Goal: Task Accomplishment & Management: Complete application form

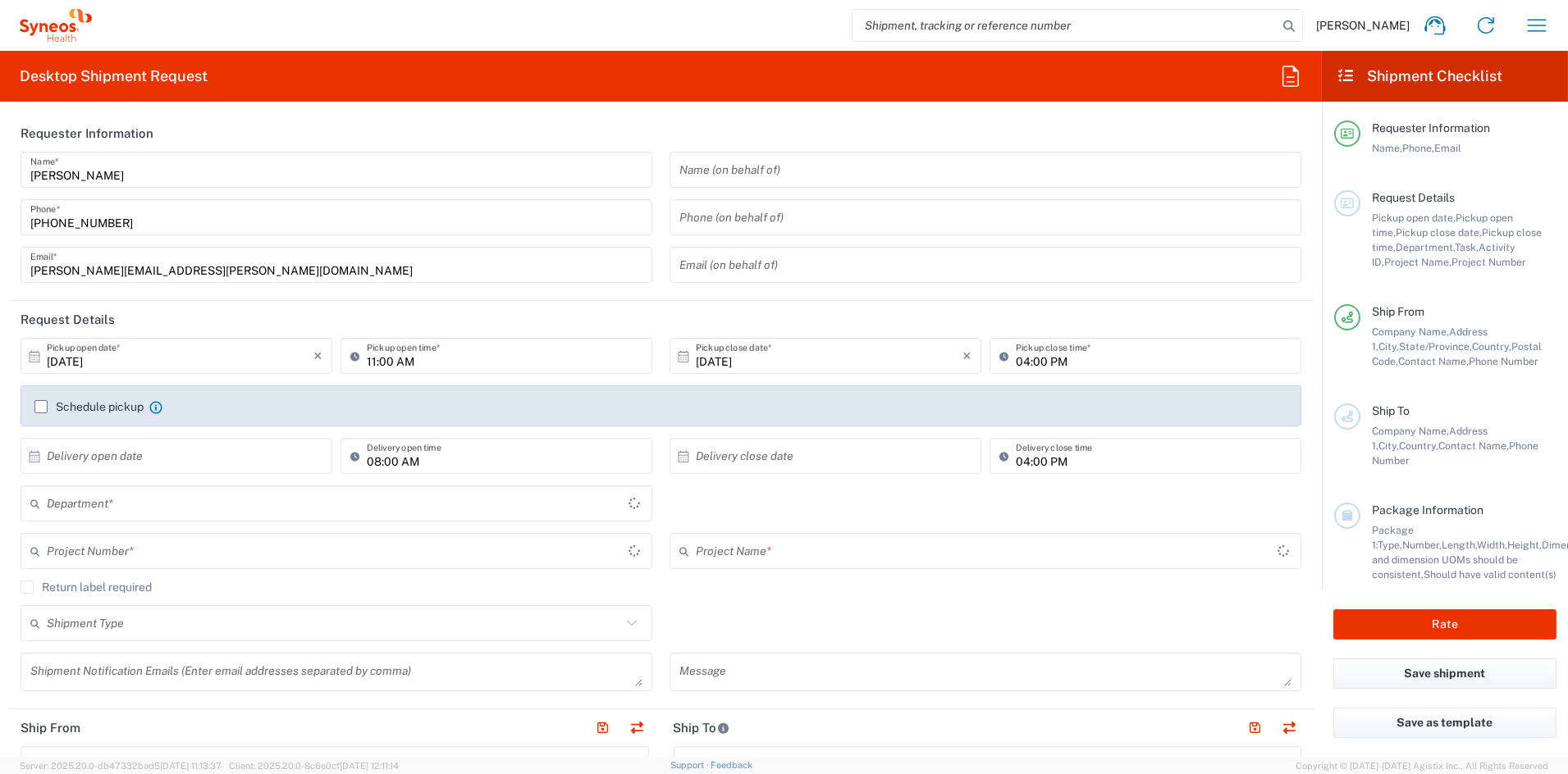
type input "Ohio"
type input "United States"
type input "6156"
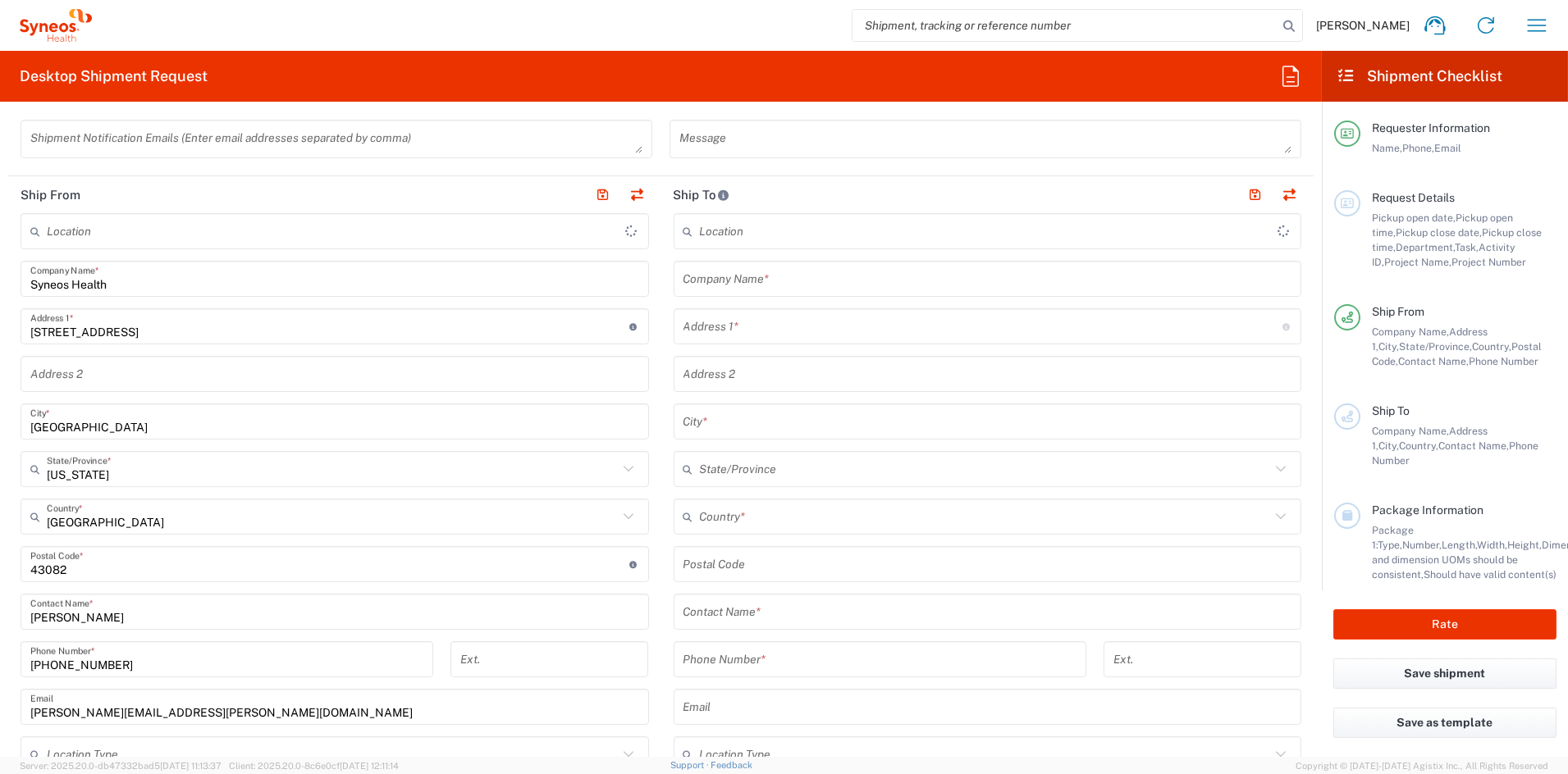
scroll to position [538, 0]
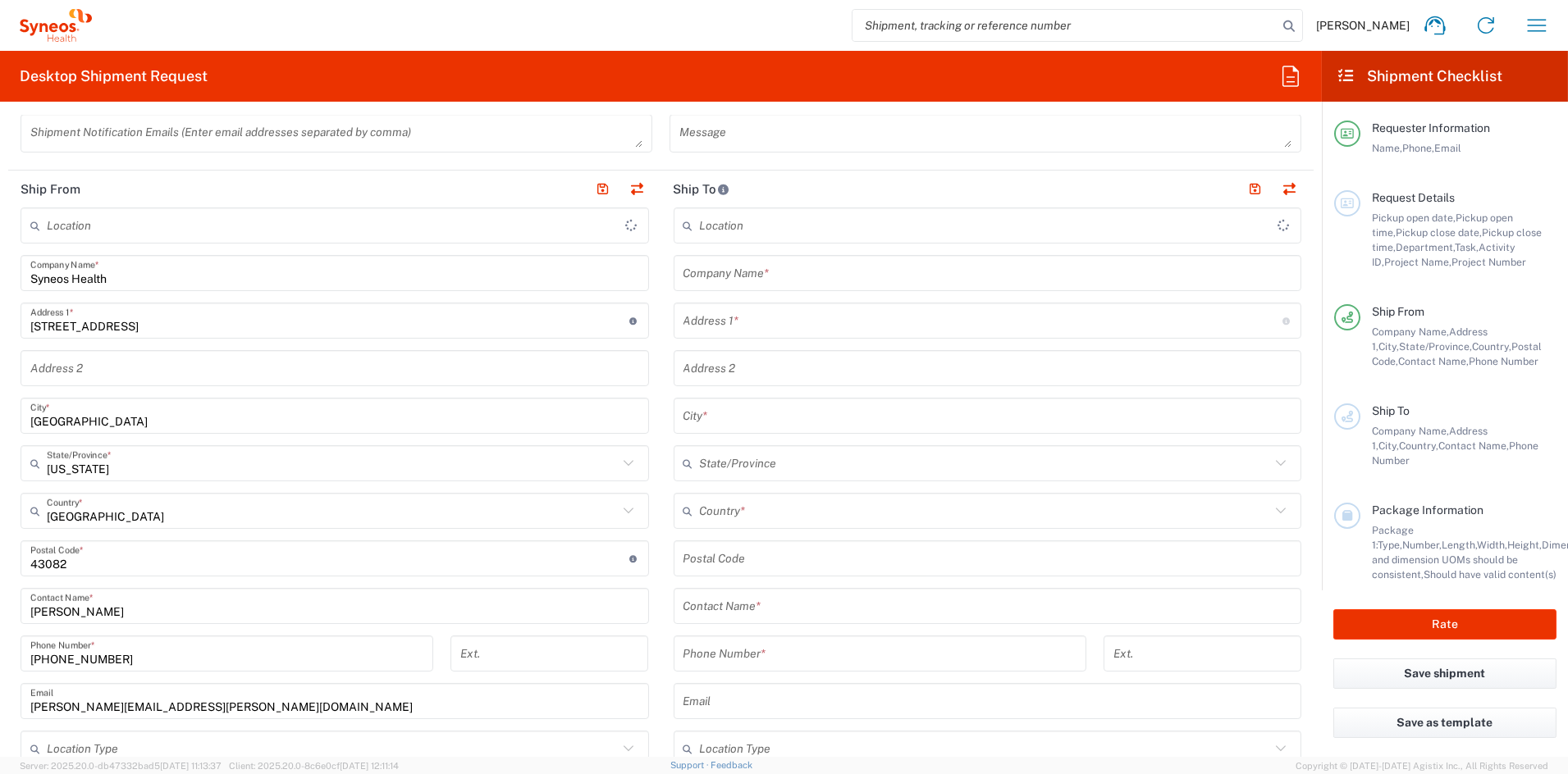
type input "Syneos Health Communications-Westerville OH"
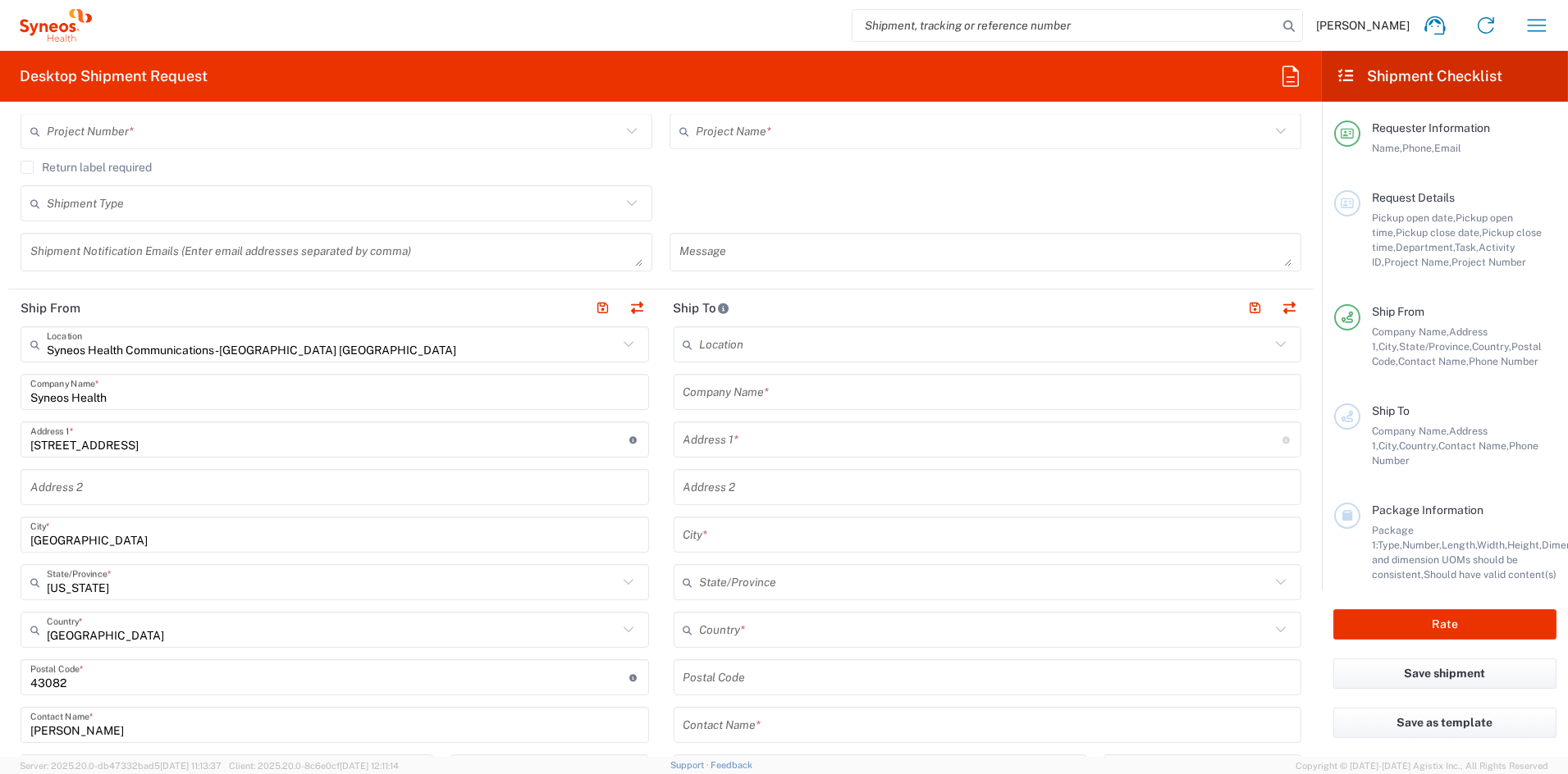
scroll to position [458, 0]
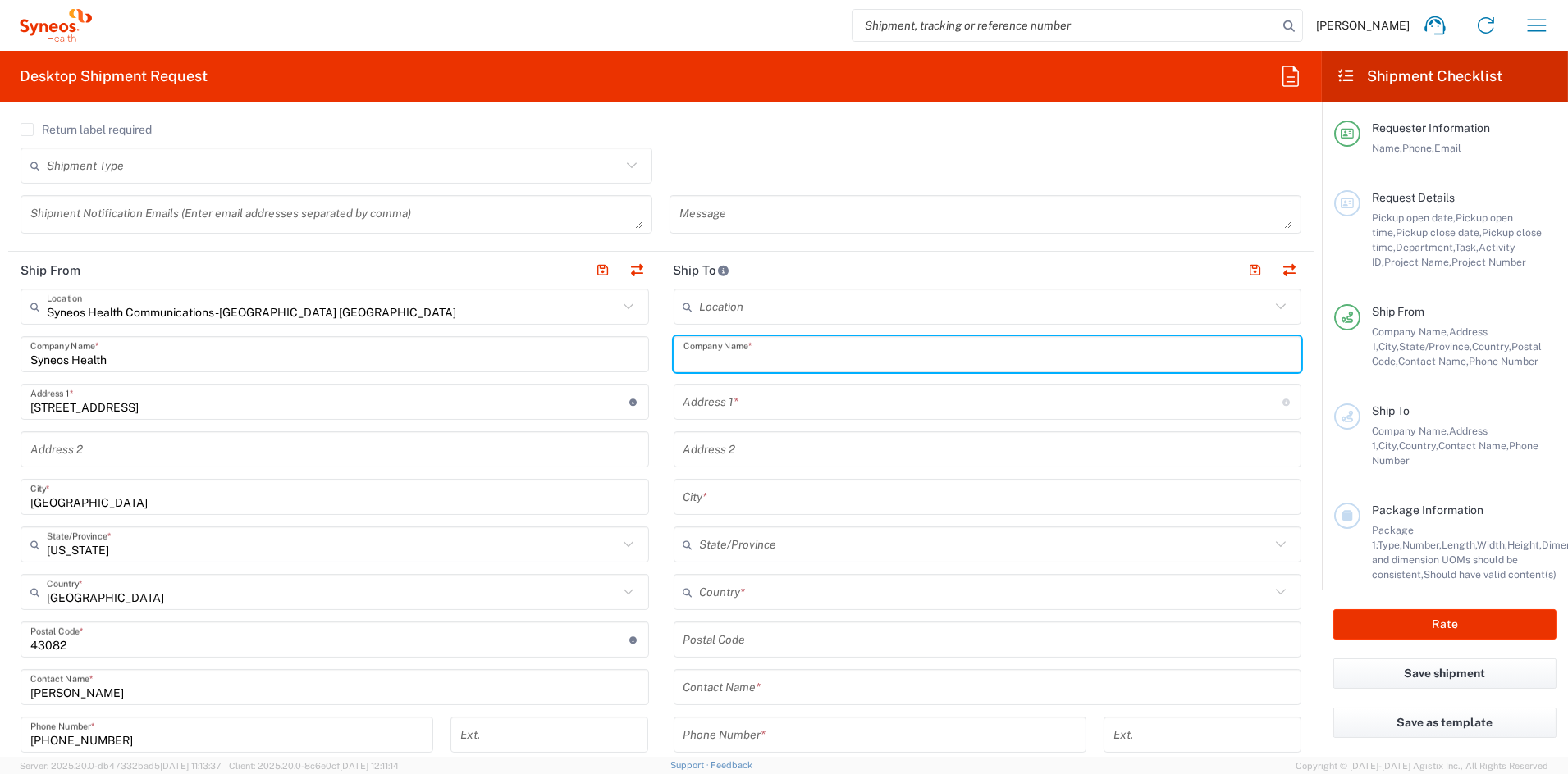
click at [806, 351] on input "text" at bounding box center [988, 354] width 609 height 28
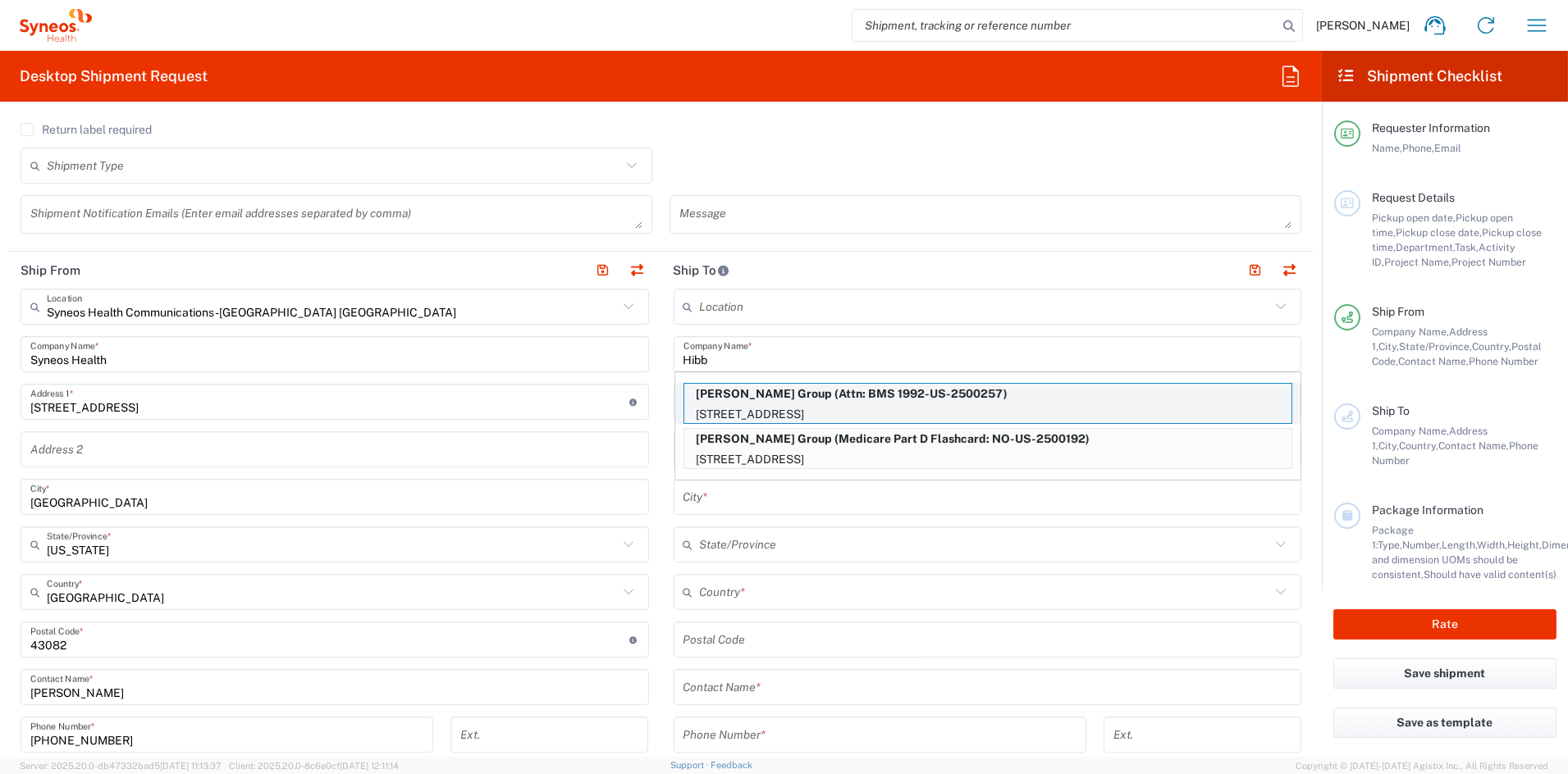
click at [740, 393] on p "[PERSON_NAME] Group (Attn: BMS 1992-US-2500257)" at bounding box center [988, 393] width 607 height 20
type input "[PERSON_NAME] Group"
type input "1100 US-130 #1"
type input "[GEOGRAPHIC_DATA]"
type input "United States"
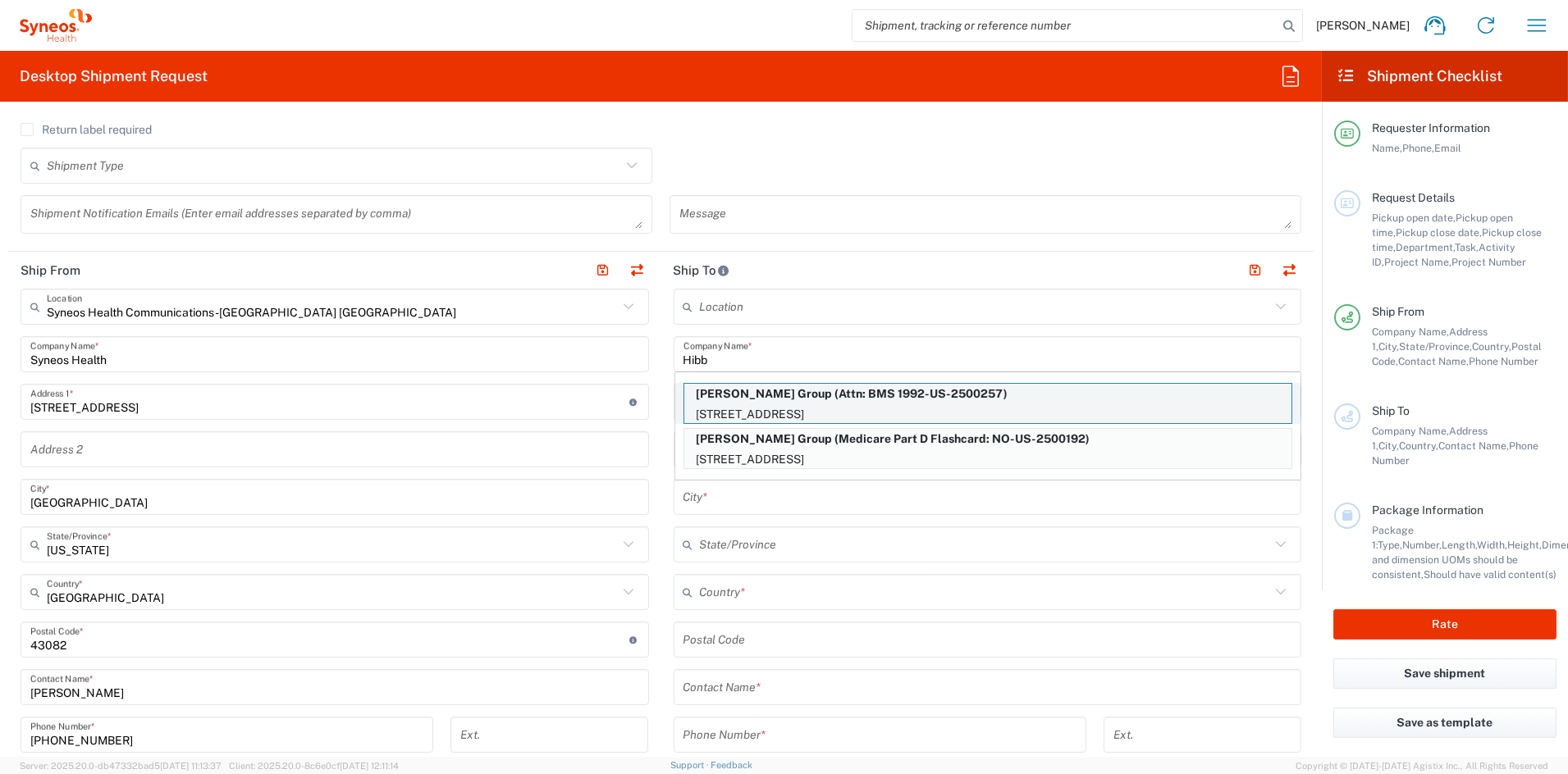
type input "08691"
type input "Attn: BMS 1992-US-2500257"
type input "919-379-0330"
type input "New Jersey"
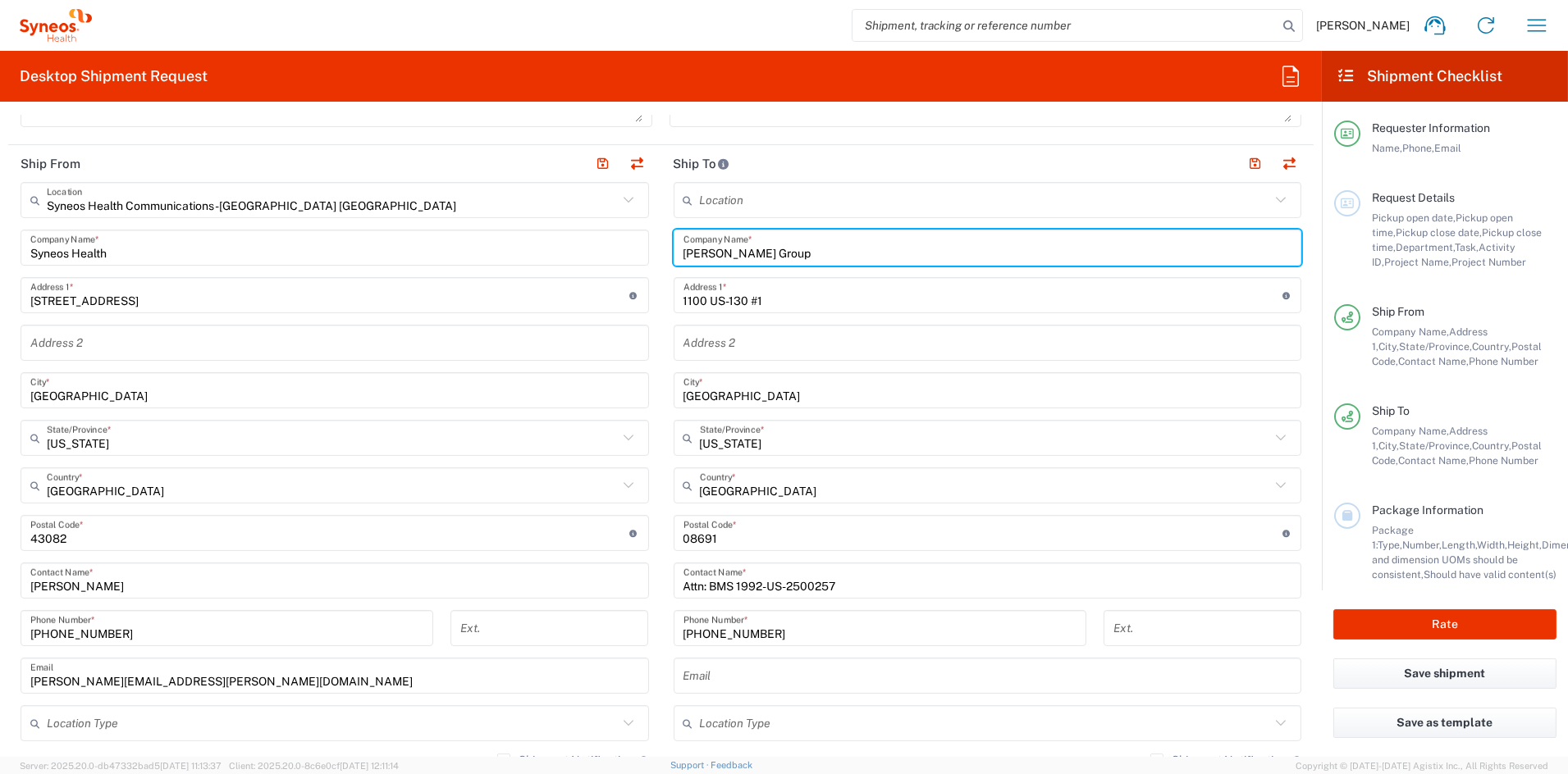
scroll to position [534, 0]
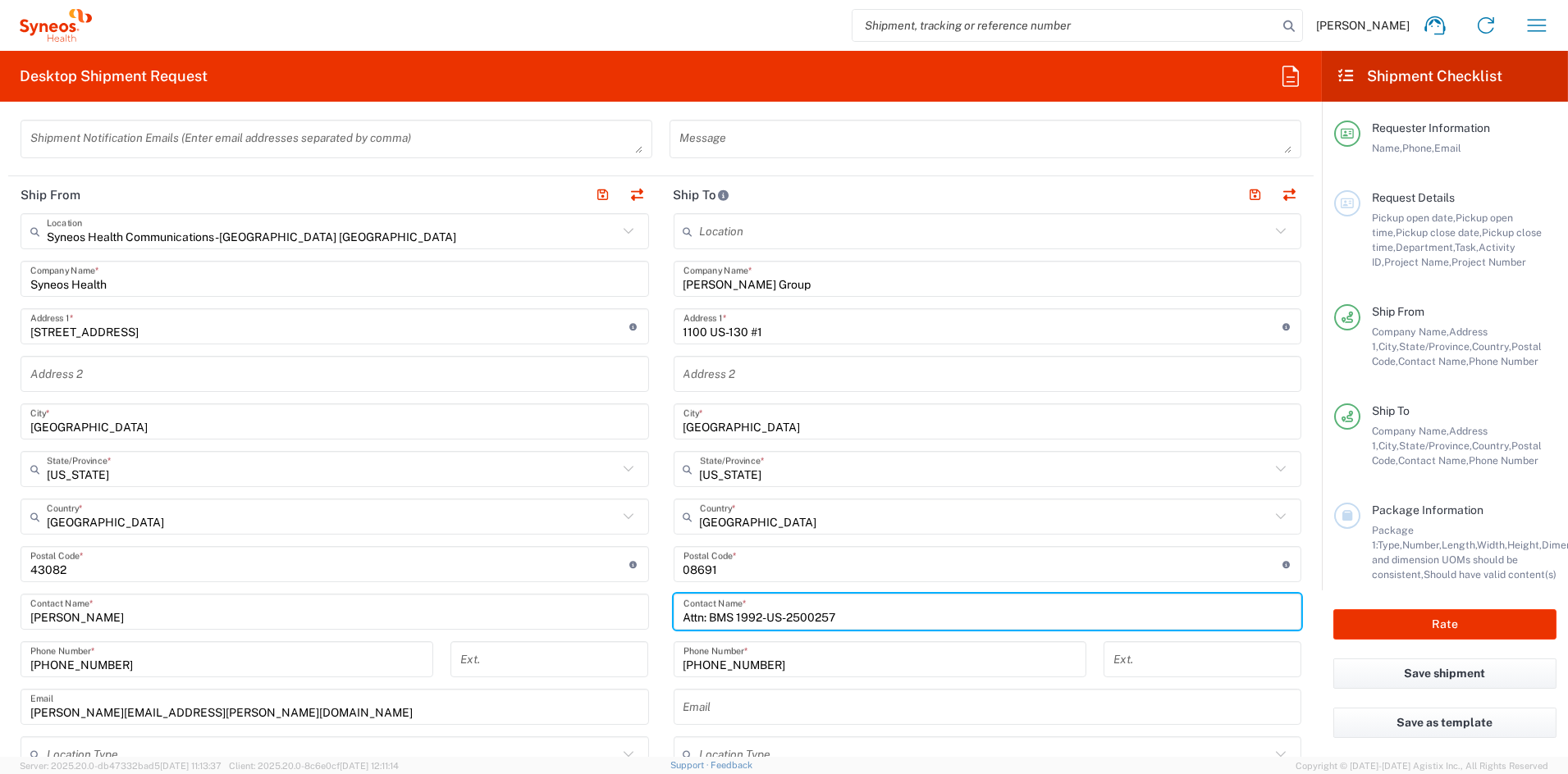
click at [873, 615] on input "Attn: BMS 1992-US-2500257" at bounding box center [988, 611] width 609 height 28
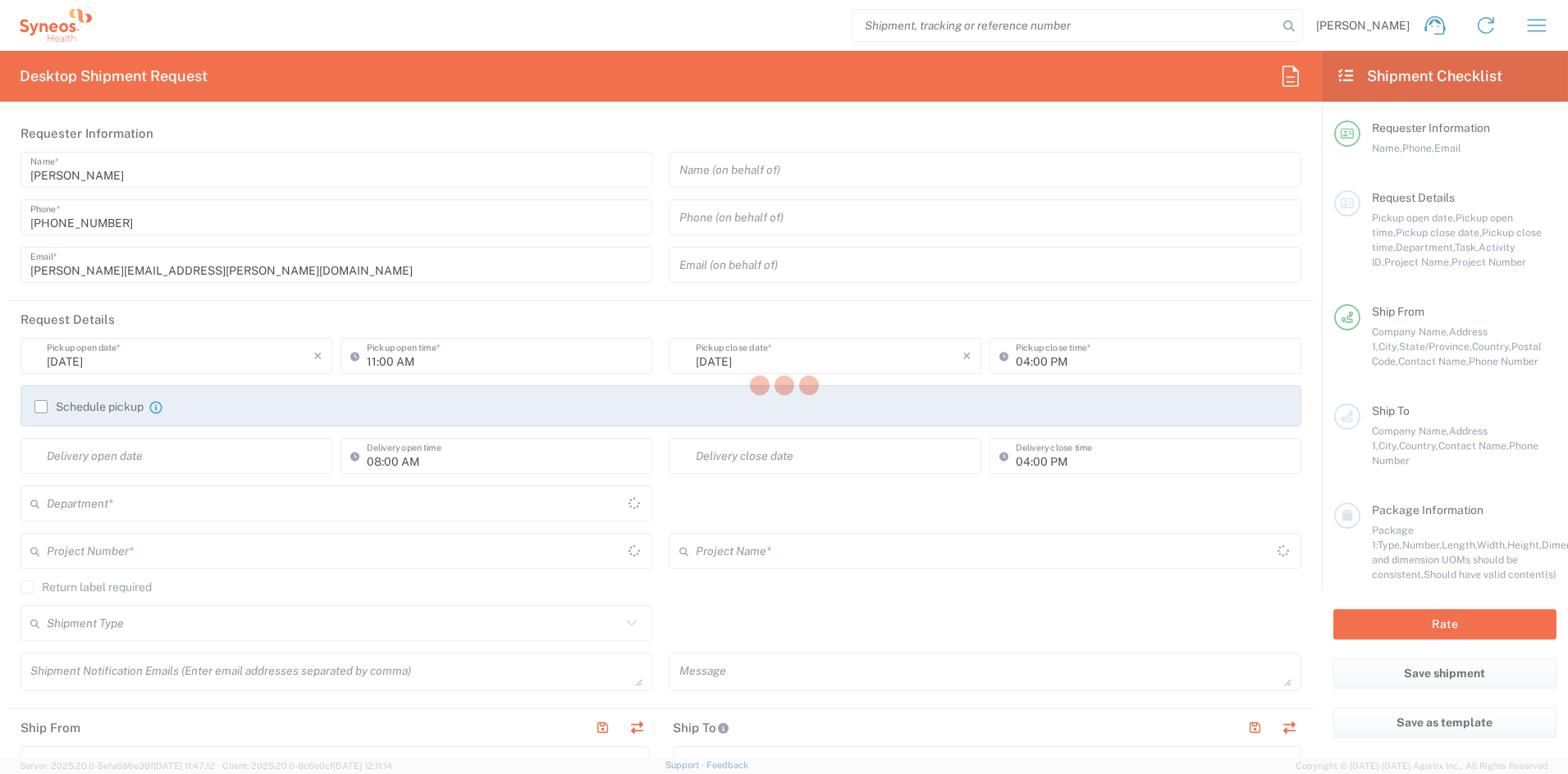
type input "Ohio"
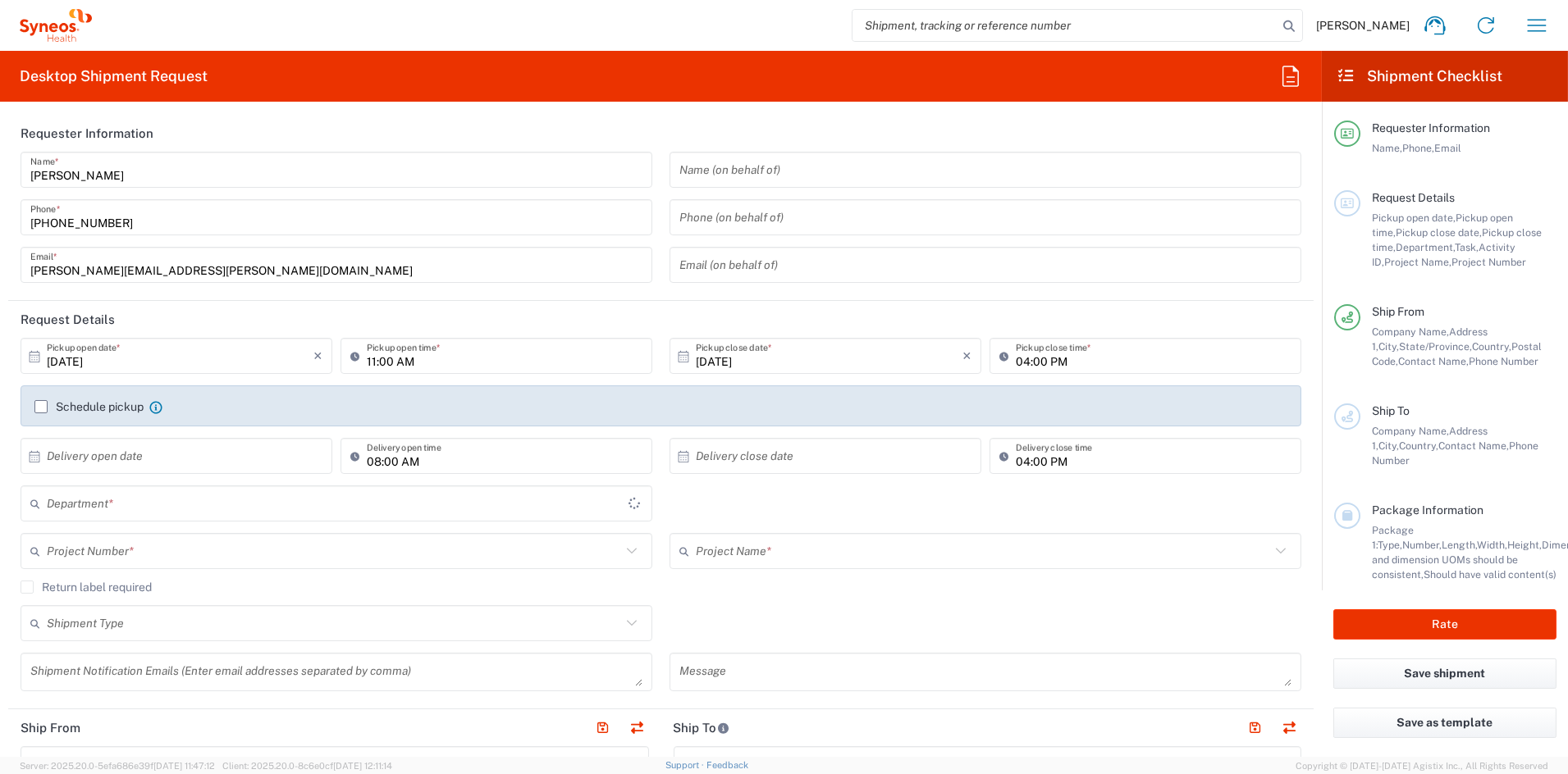
type input "United States"
type input "6156"
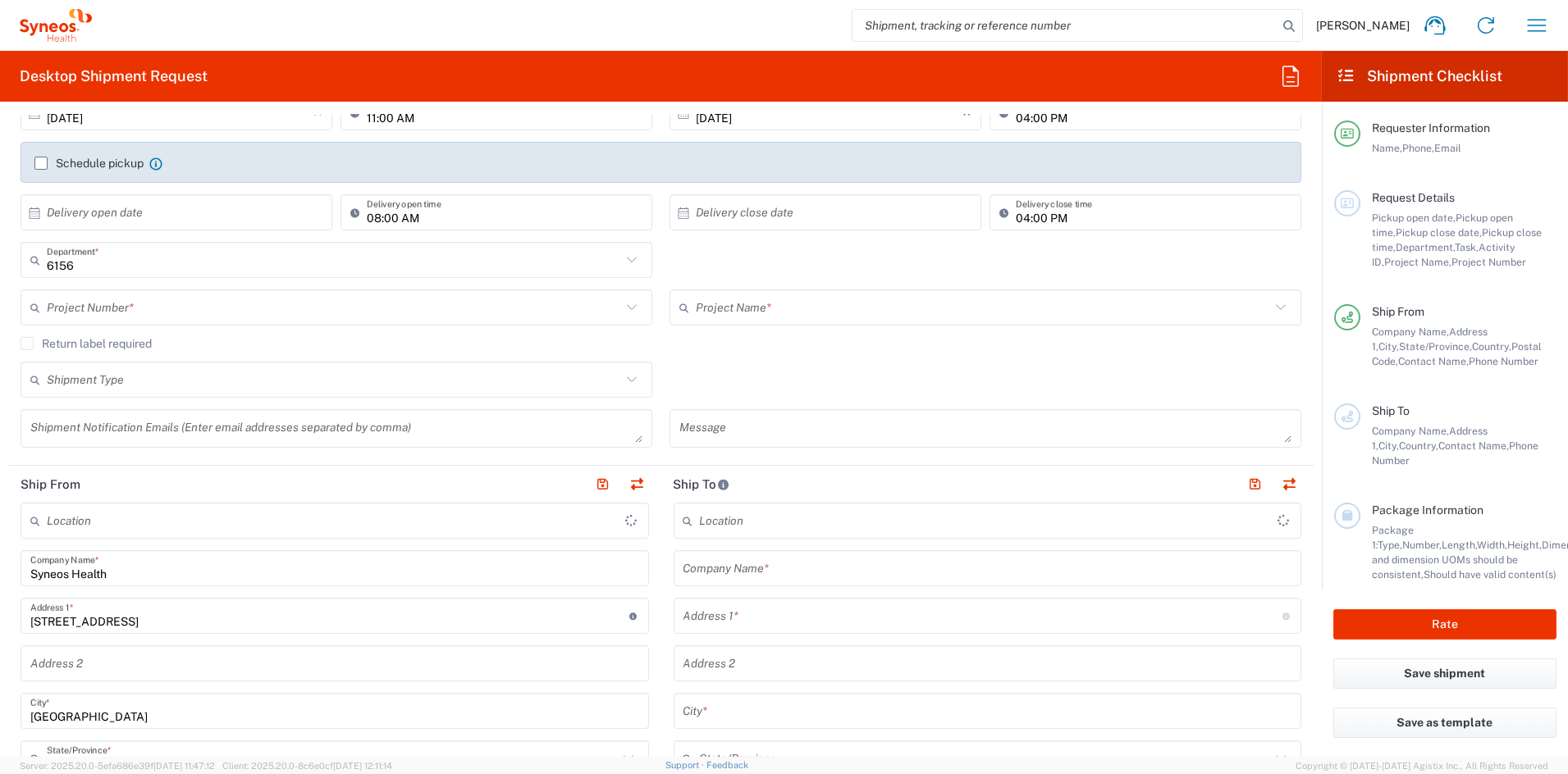
type input "Syneos Health Communications-Westerville OH"
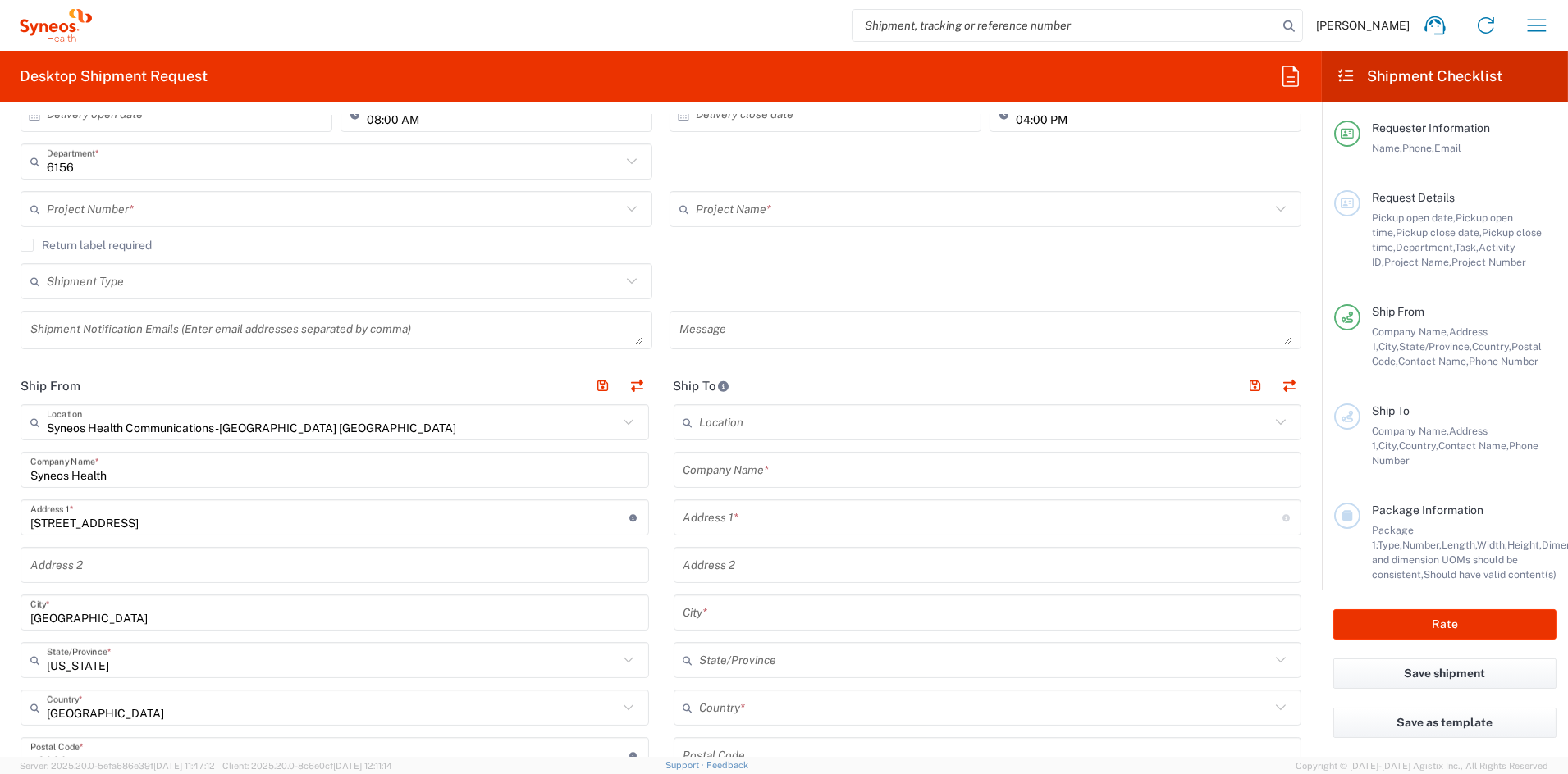
scroll to position [333, 0]
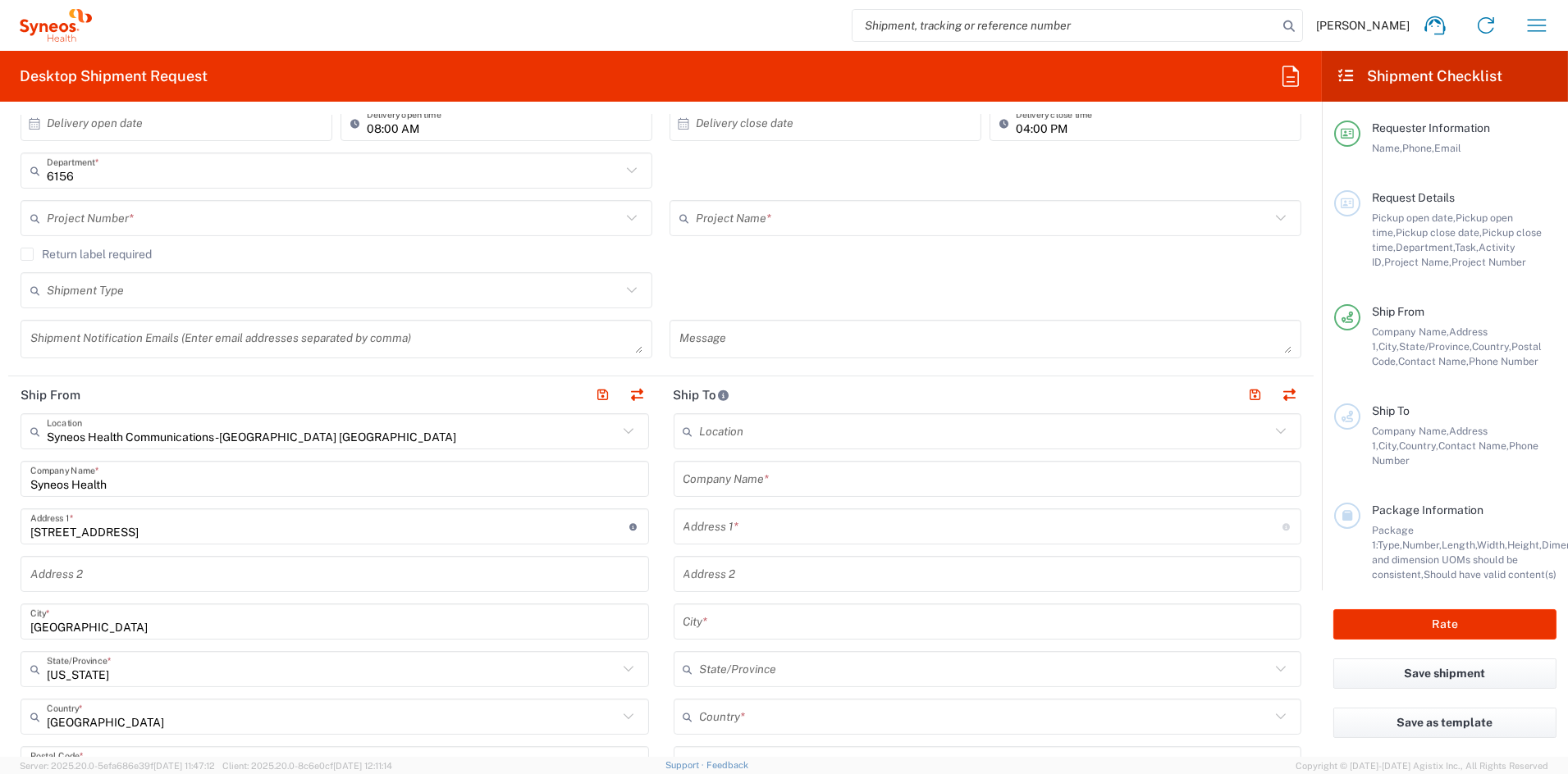
click at [831, 480] on input "text" at bounding box center [988, 479] width 609 height 28
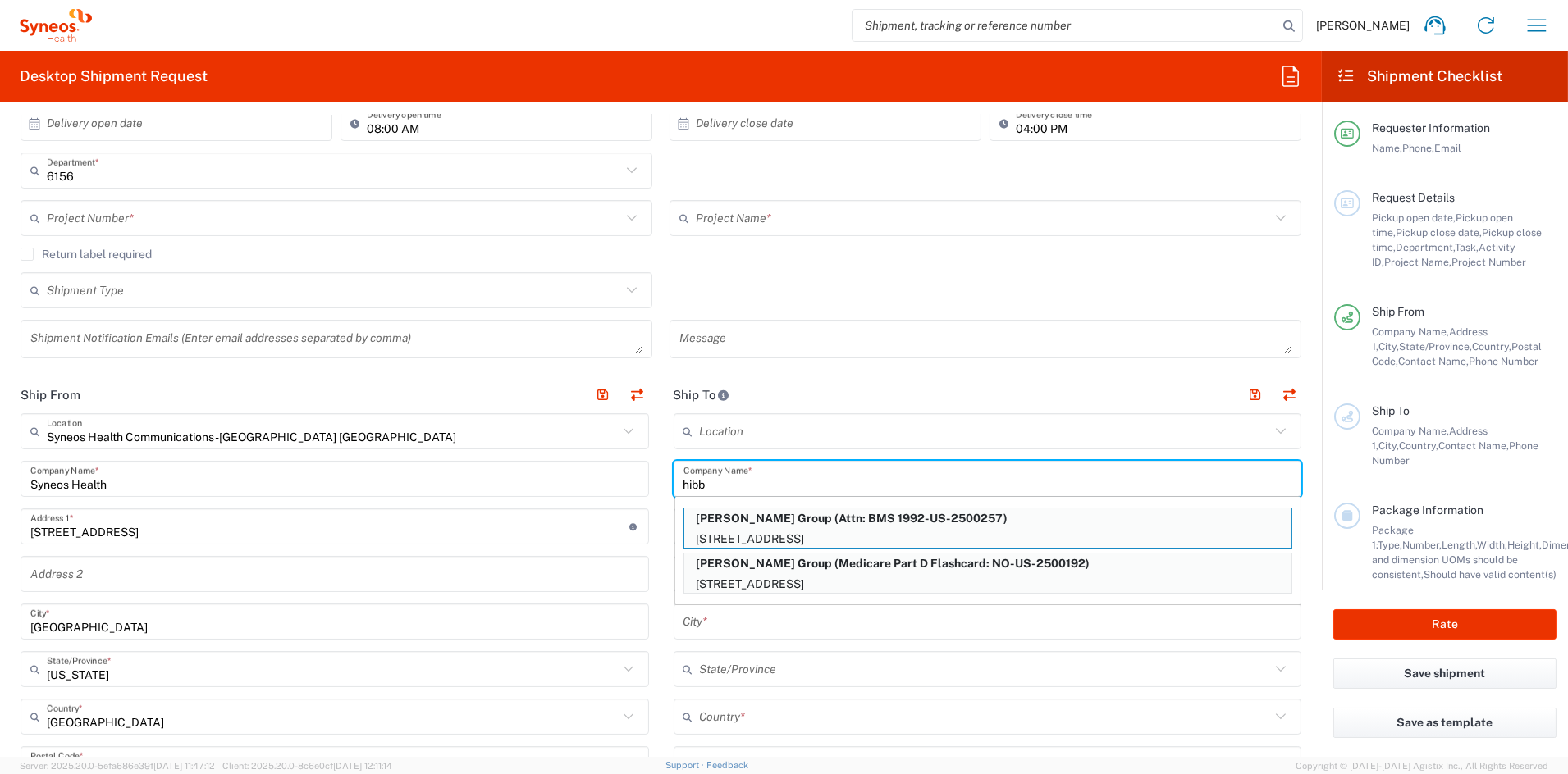
type input "hibb"
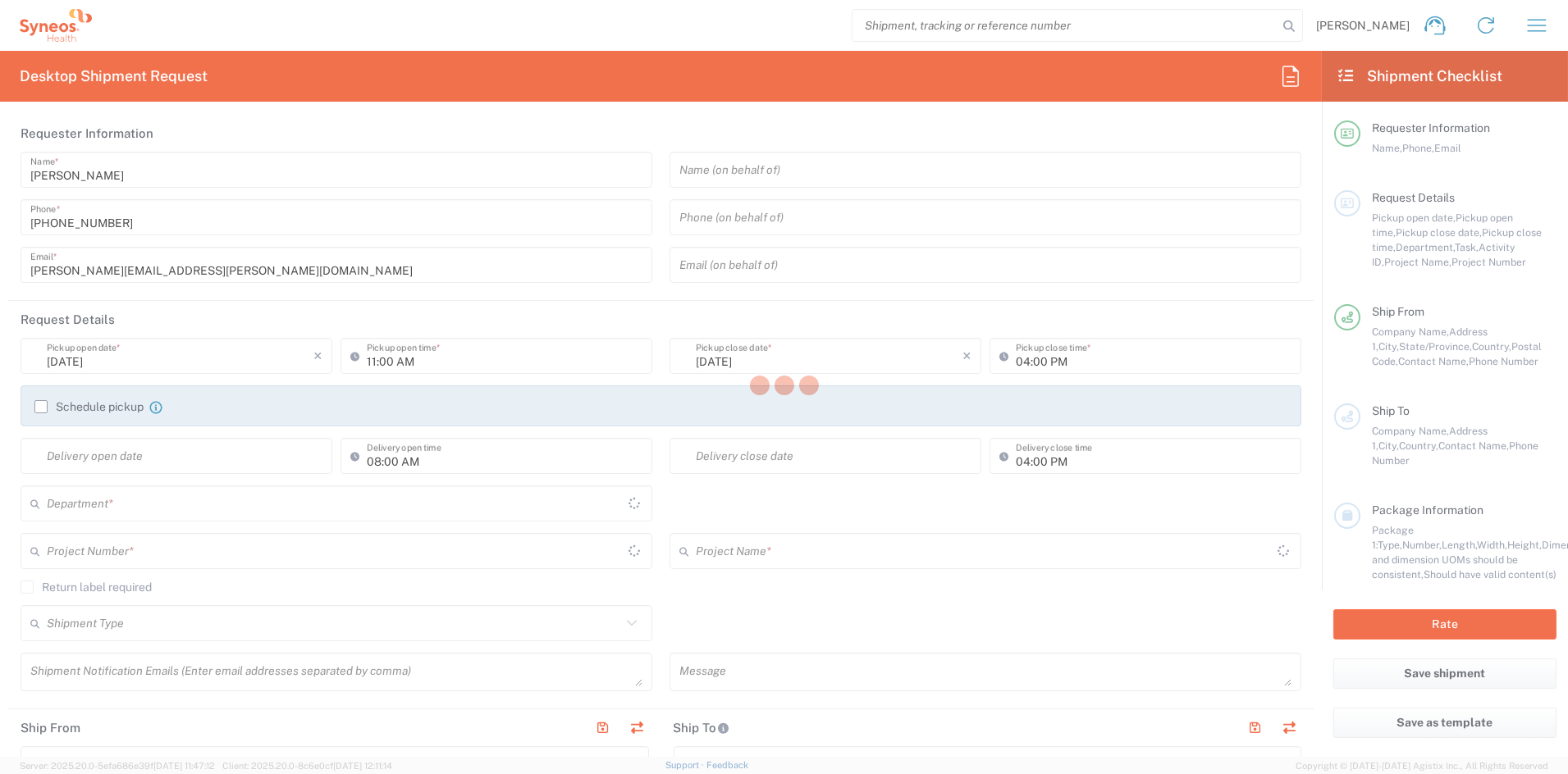
type input "Ohio"
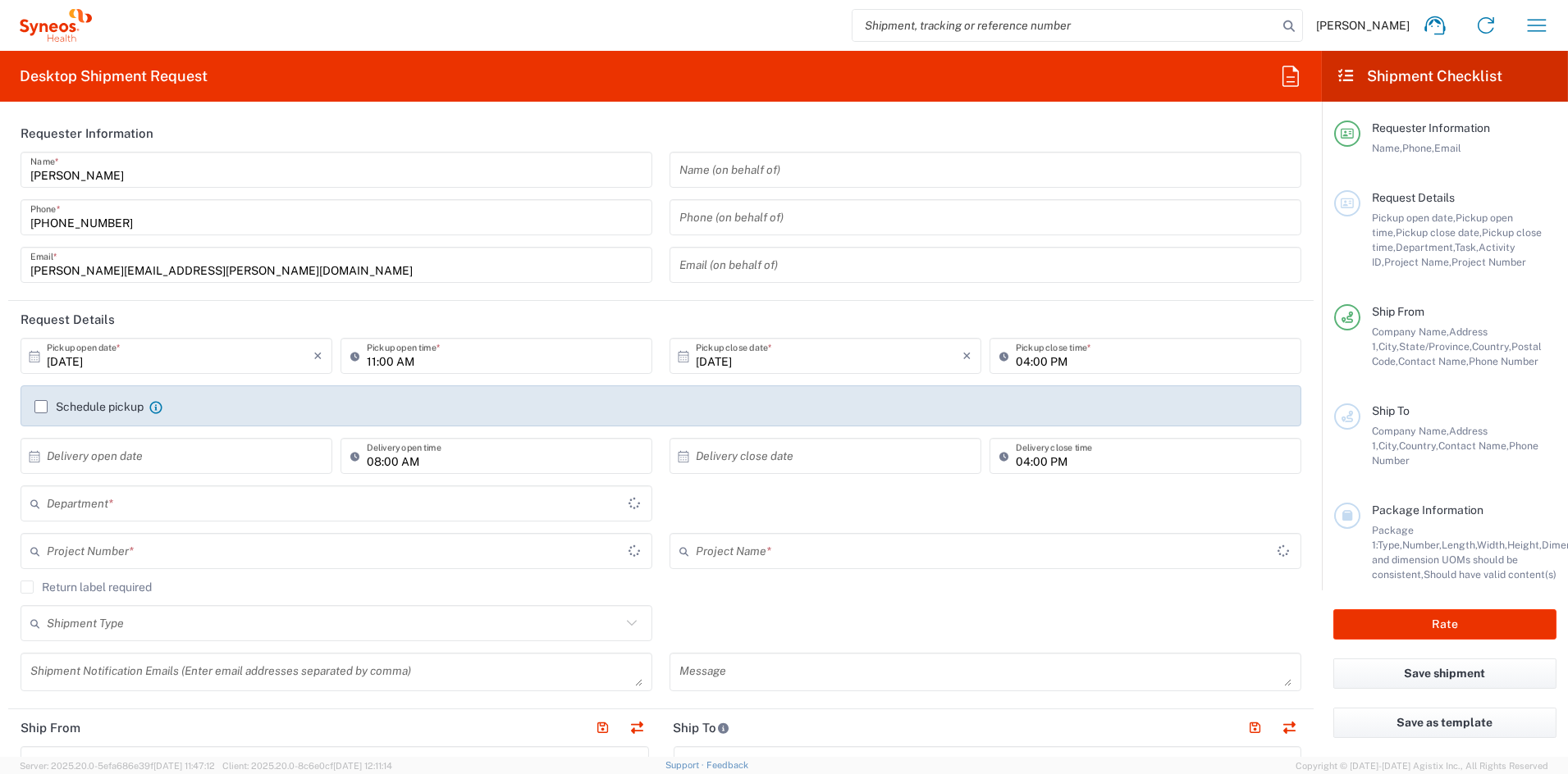
type input "United States"
type input "6156"
type input "Syneos Health Communications-[GEOGRAPHIC_DATA] [GEOGRAPHIC_DATA]"
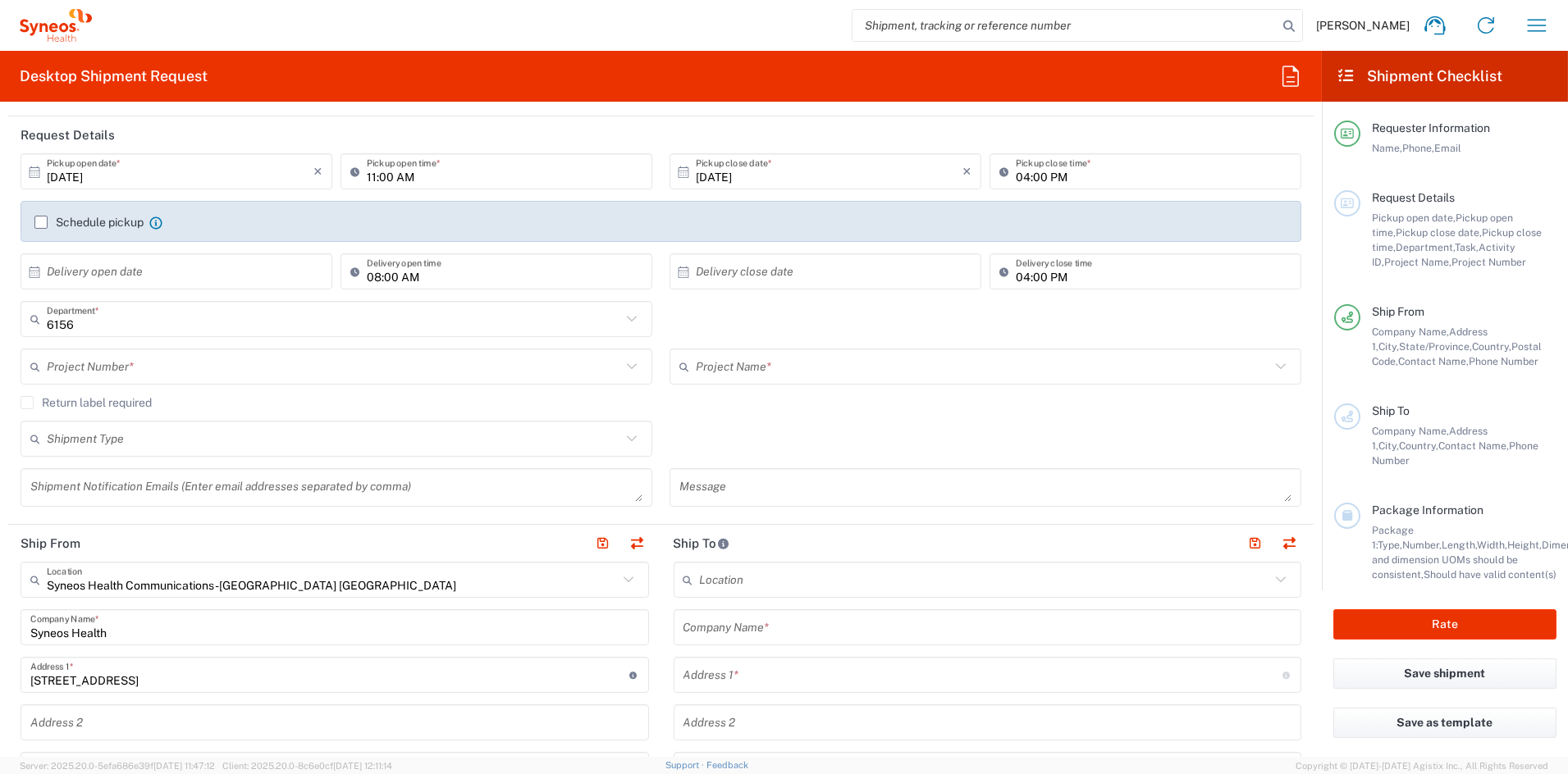
scroll to position [190, 0]
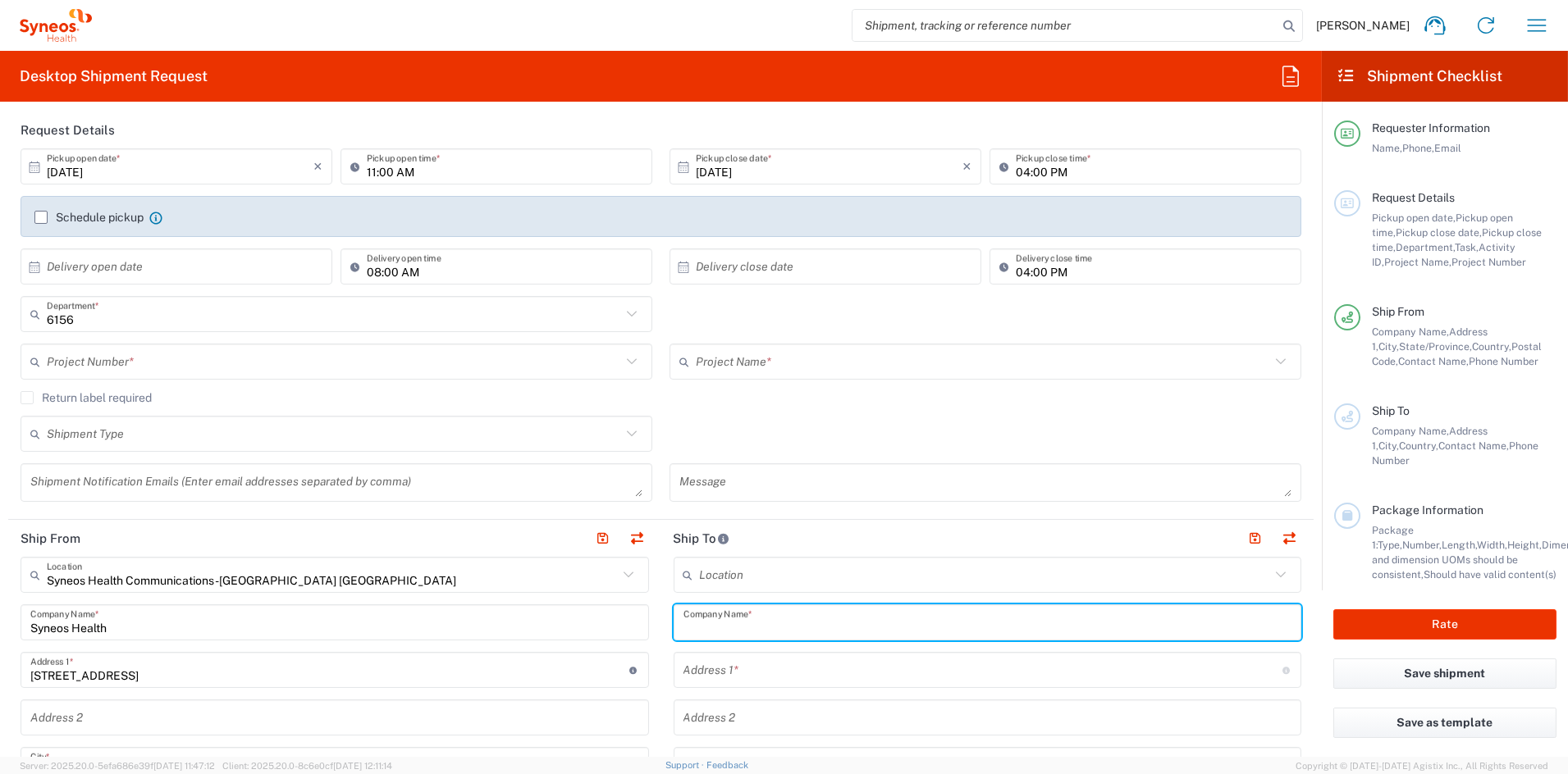
click at [765, 624] on input "text" at bounding box center [988, 622] width 609 height 28
type input "hubb"
drag, startPoint x: 743, startPoint y: 626, endPoint x: 637, endPoint y: 617, distance: 106.4
click at [804, 578] on input "text" at bounding box center [986, 574] width 571 height 28
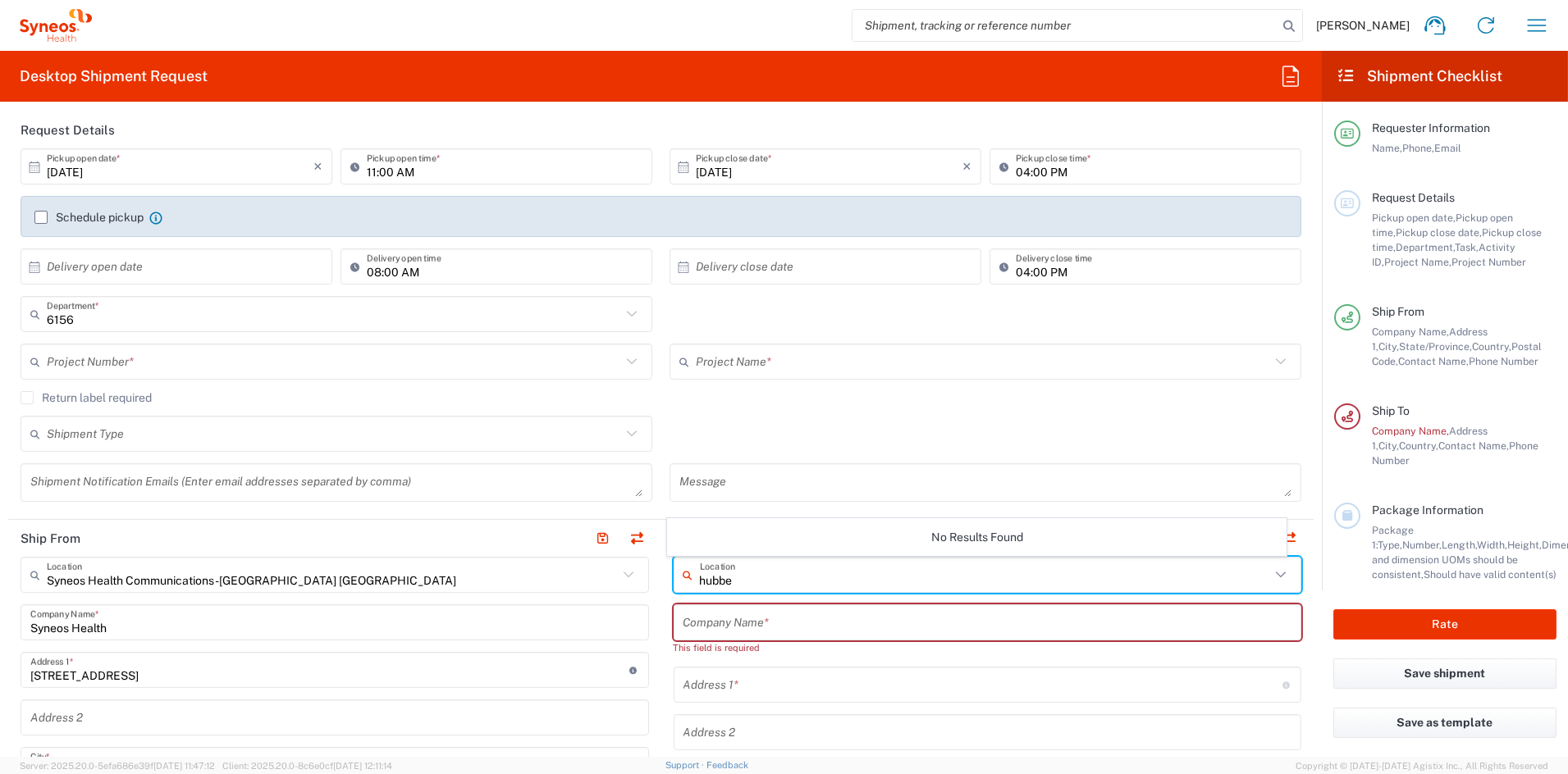
type input "hubber"
drag, startPoint x: 715, startPoint y: 573, endPoint x: 653, endPoint y: 568, distance: 62.2
type input "\"
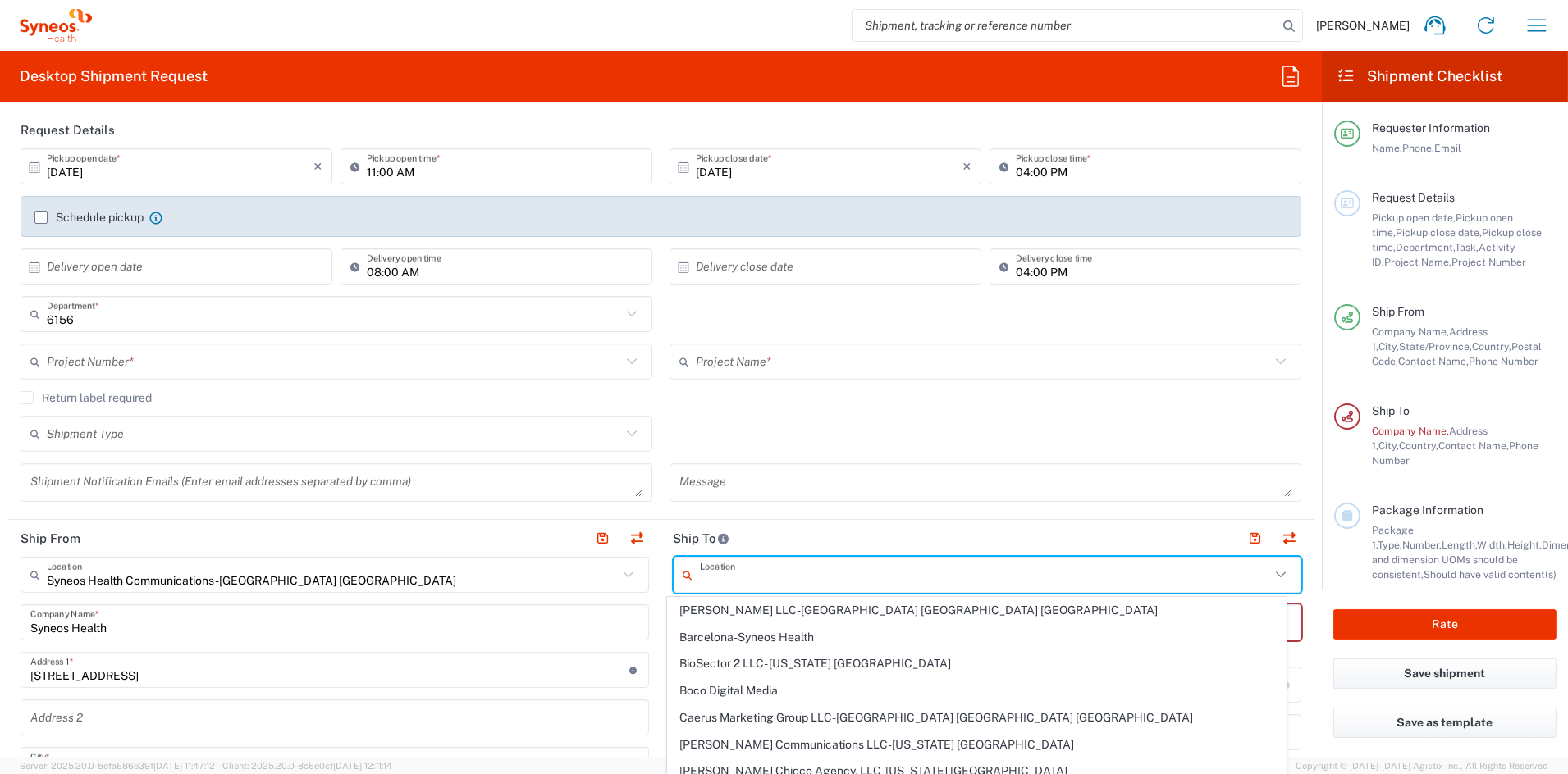
click at [784, 517] on agx-form-section "Request Details 10/07/2025 × Pickup open date * Cancel Apply 11:00 AM Pickup op…" at bounding box center [660, 316] width 1305 height 409
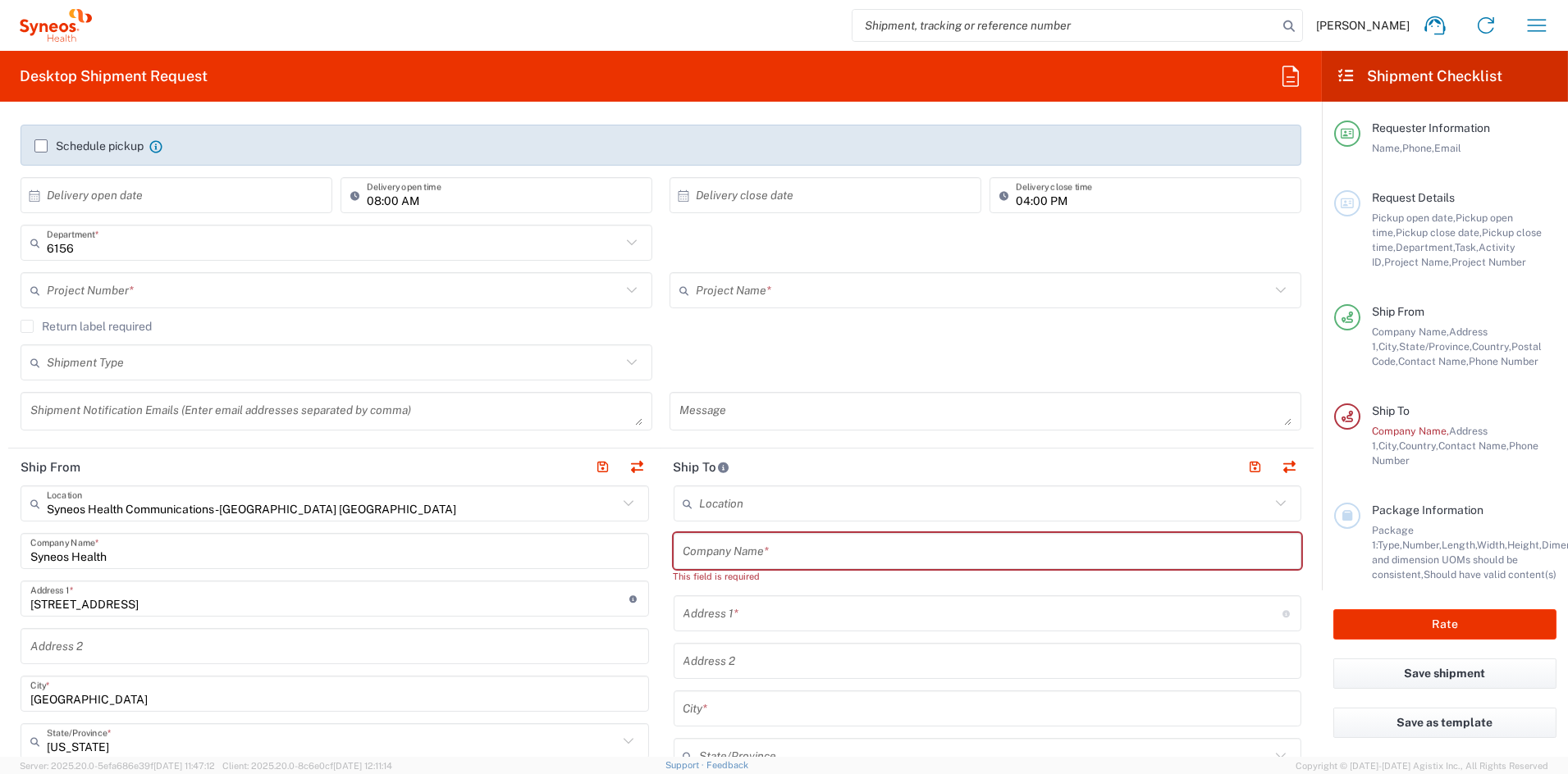
scroll to position [341, 0]
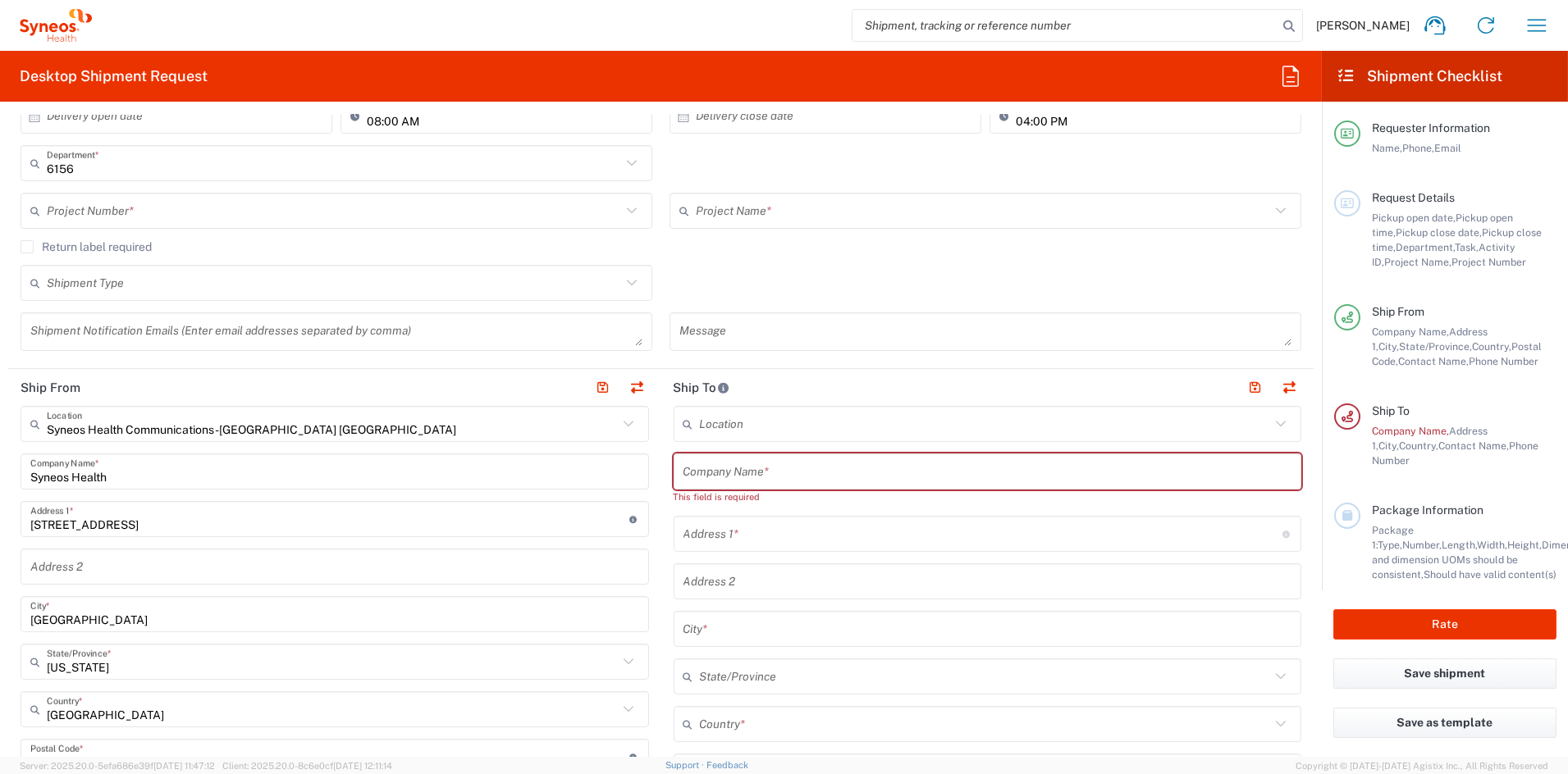
click at [742, 480] on input "text" at bounding box center [988, 471] width 609 height 28
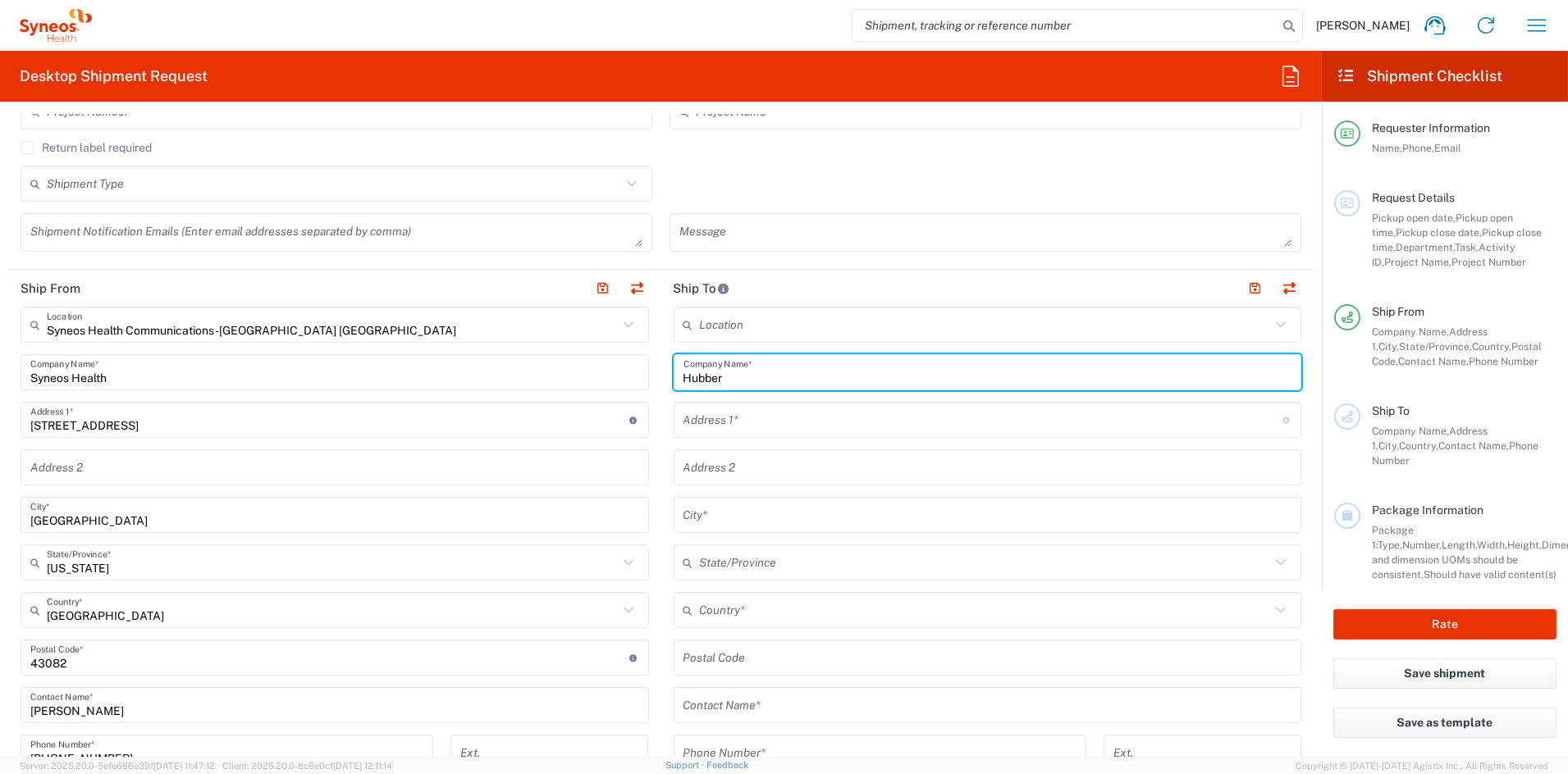
scroll to position [435, 0]
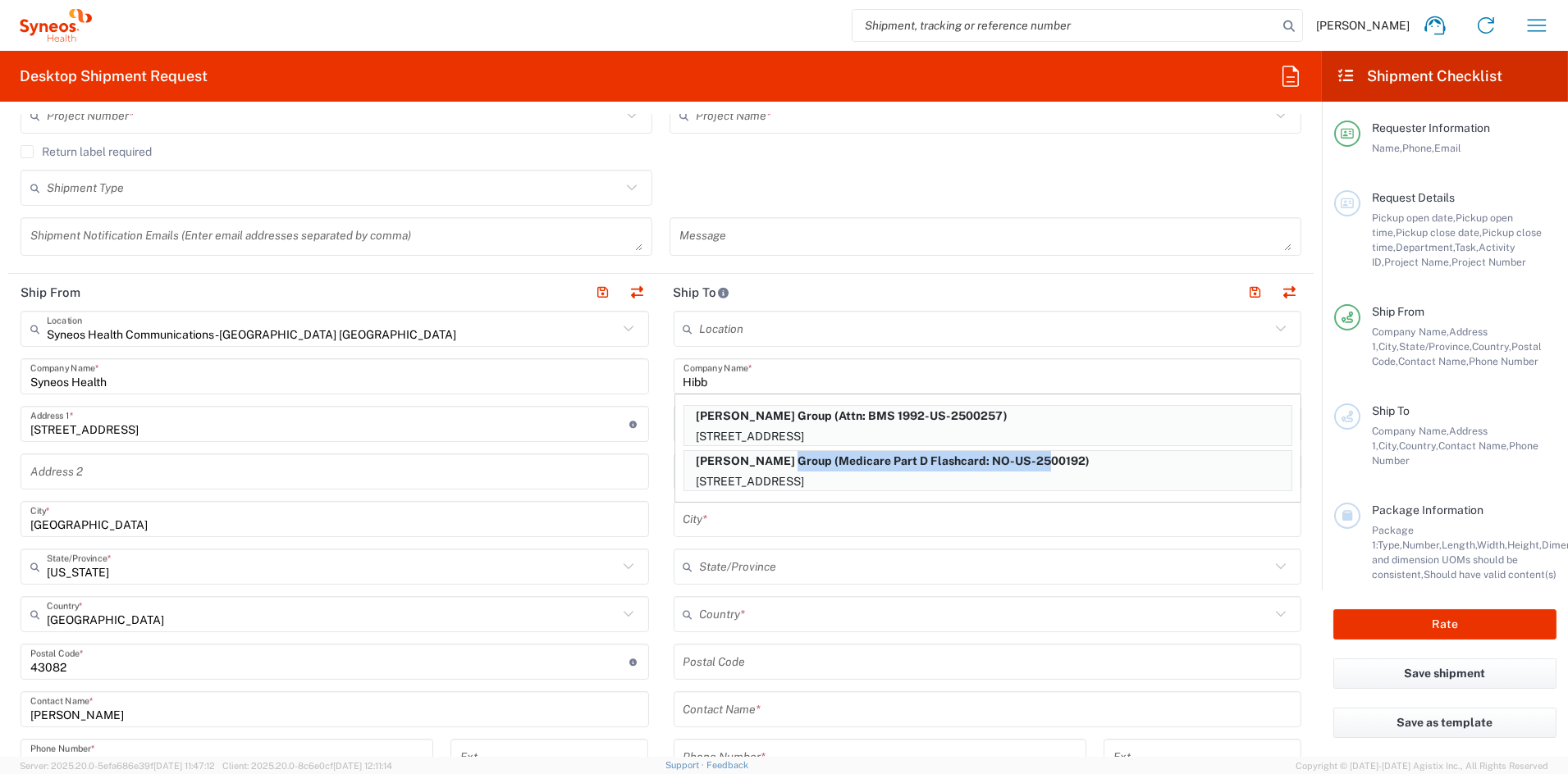
drag, startPoint x: 1049, startPoint y: 461, endPoint x: 768, endPoint y: 463, distance: 281.0
click at [768, 463] on p "Hibbert Group (Medicare Part D Flashcard: NO-US-2500192)" at bounding box center [988, 461] width 607 height 20
type input "Hibbert Group"
type input "1100 US-130 #1"
type input "Robbinsville"
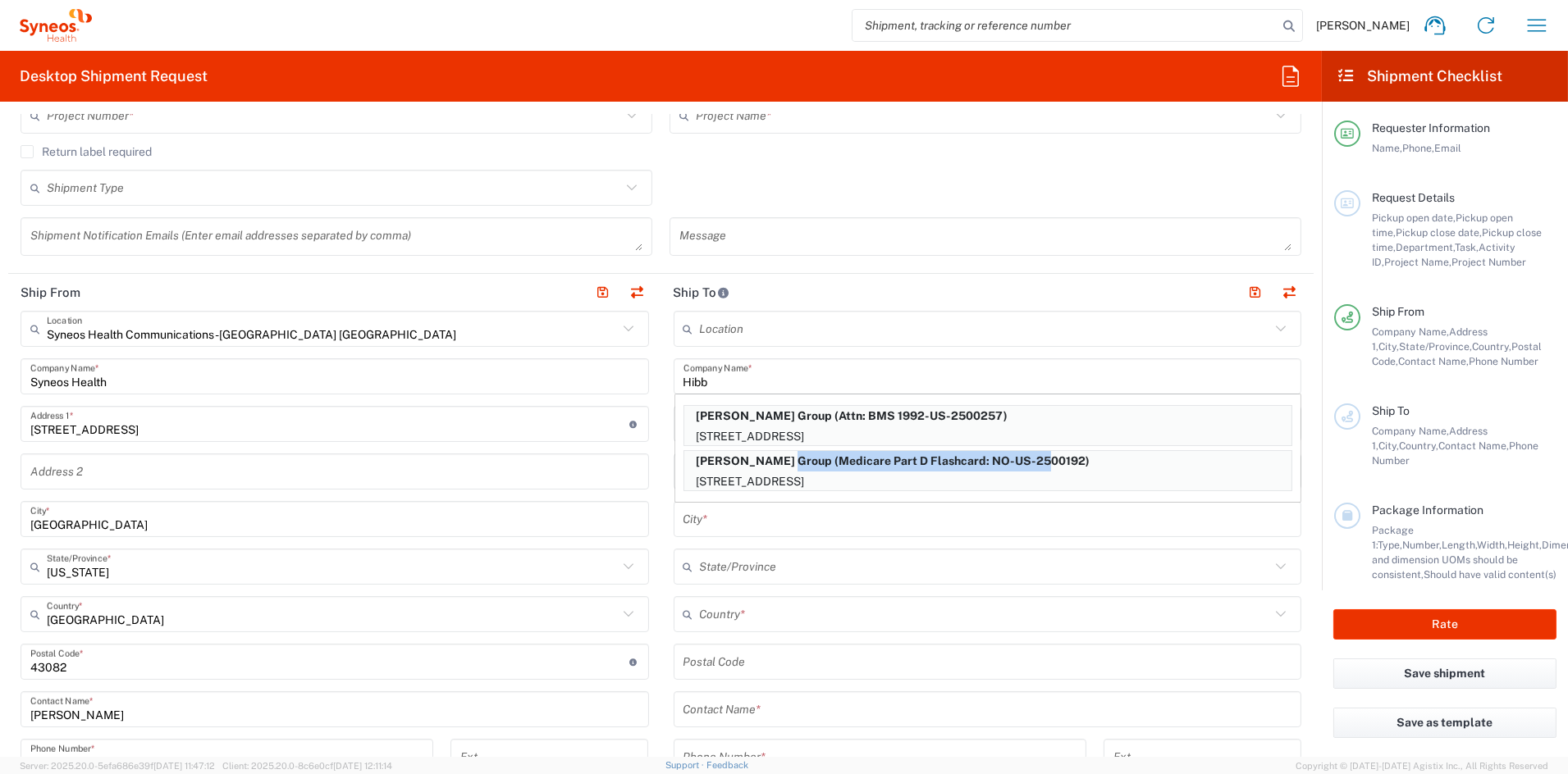
type input "[GEOGRAPHIC_DATA]"
type input "08691"
type input "Medicare Part D Flashcard: NO-US-2500192"
type input "919-379-0330"
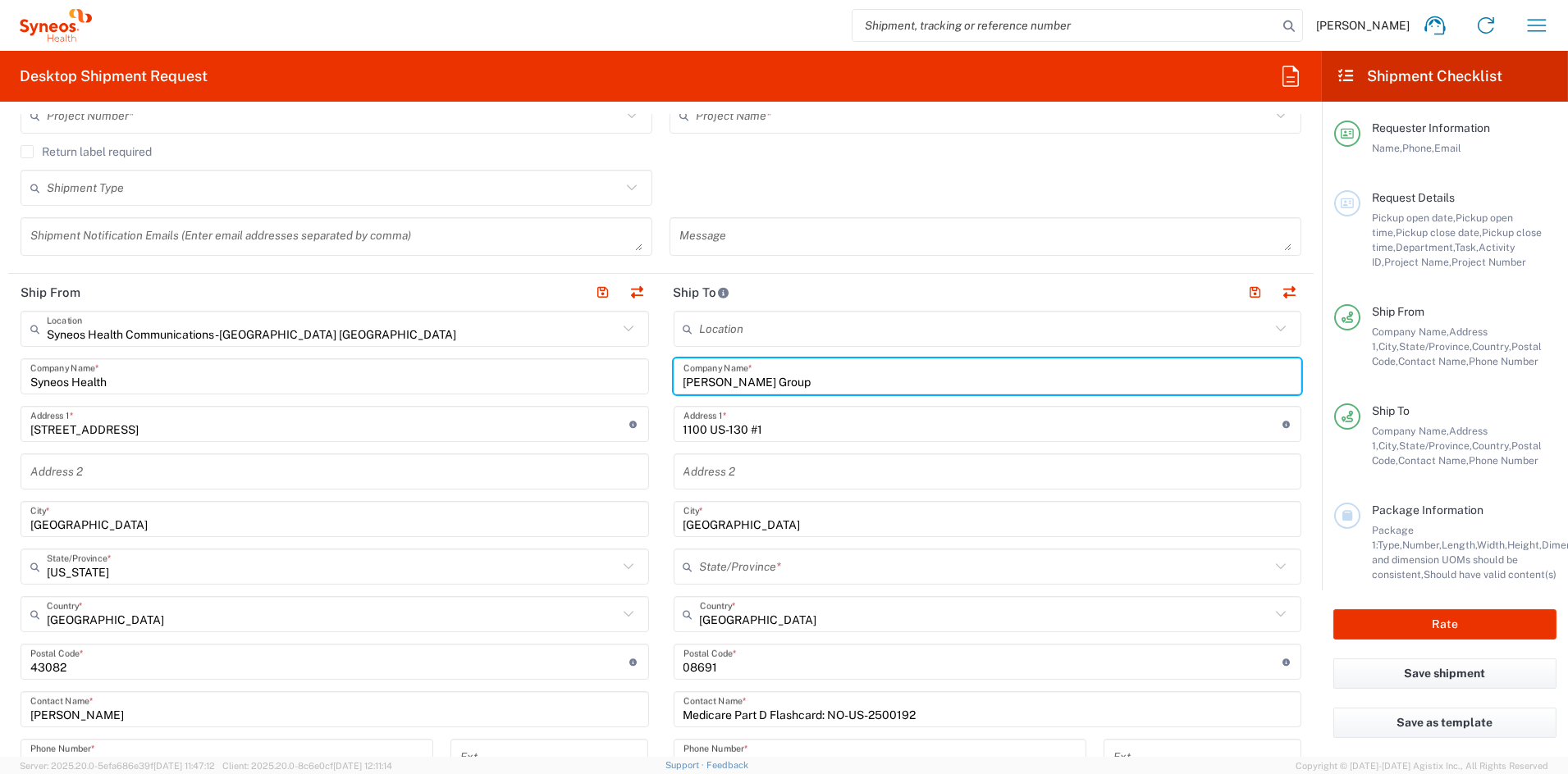
type input "[US_STATE]"
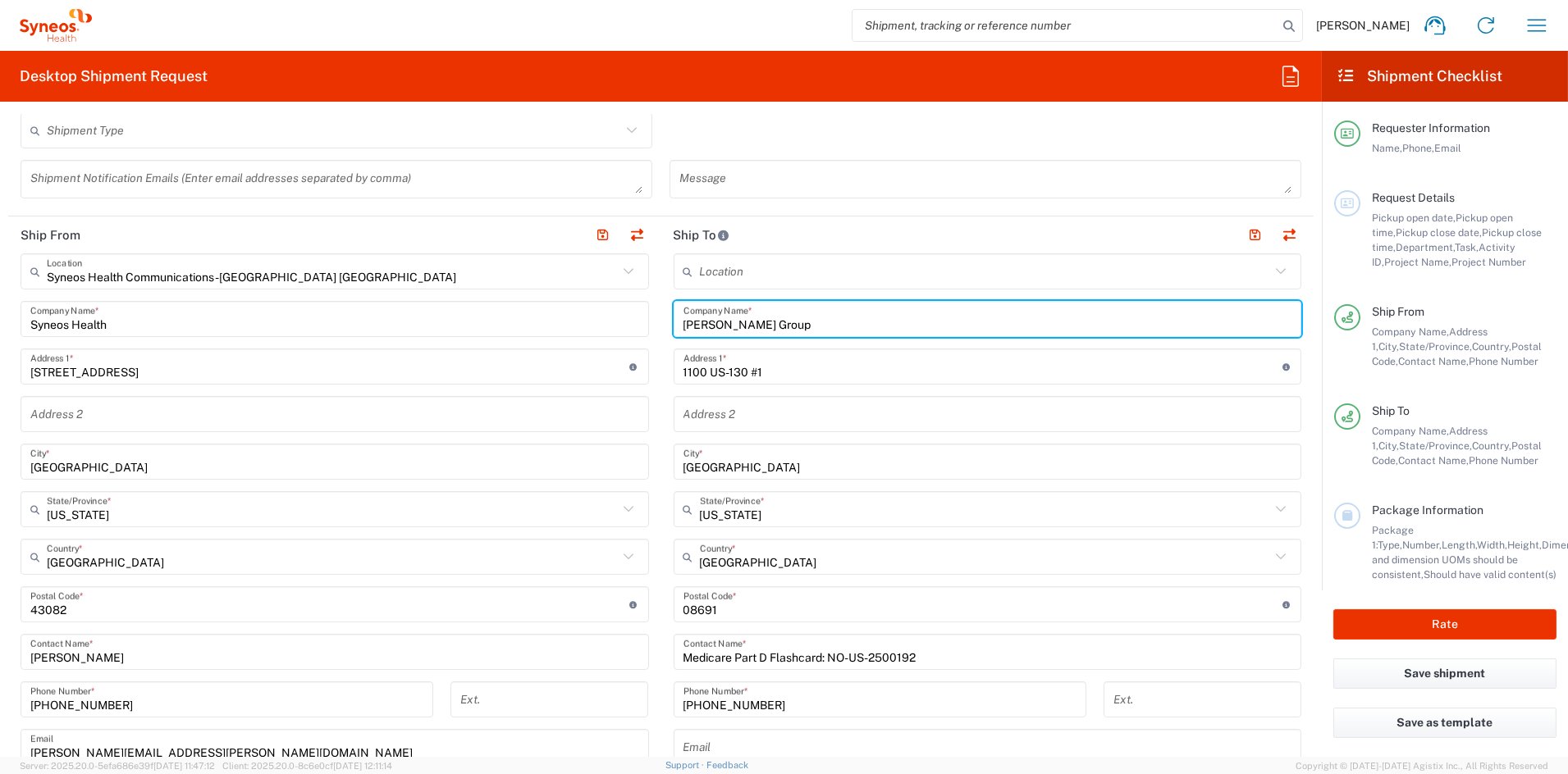
scroll to position [501, 0]
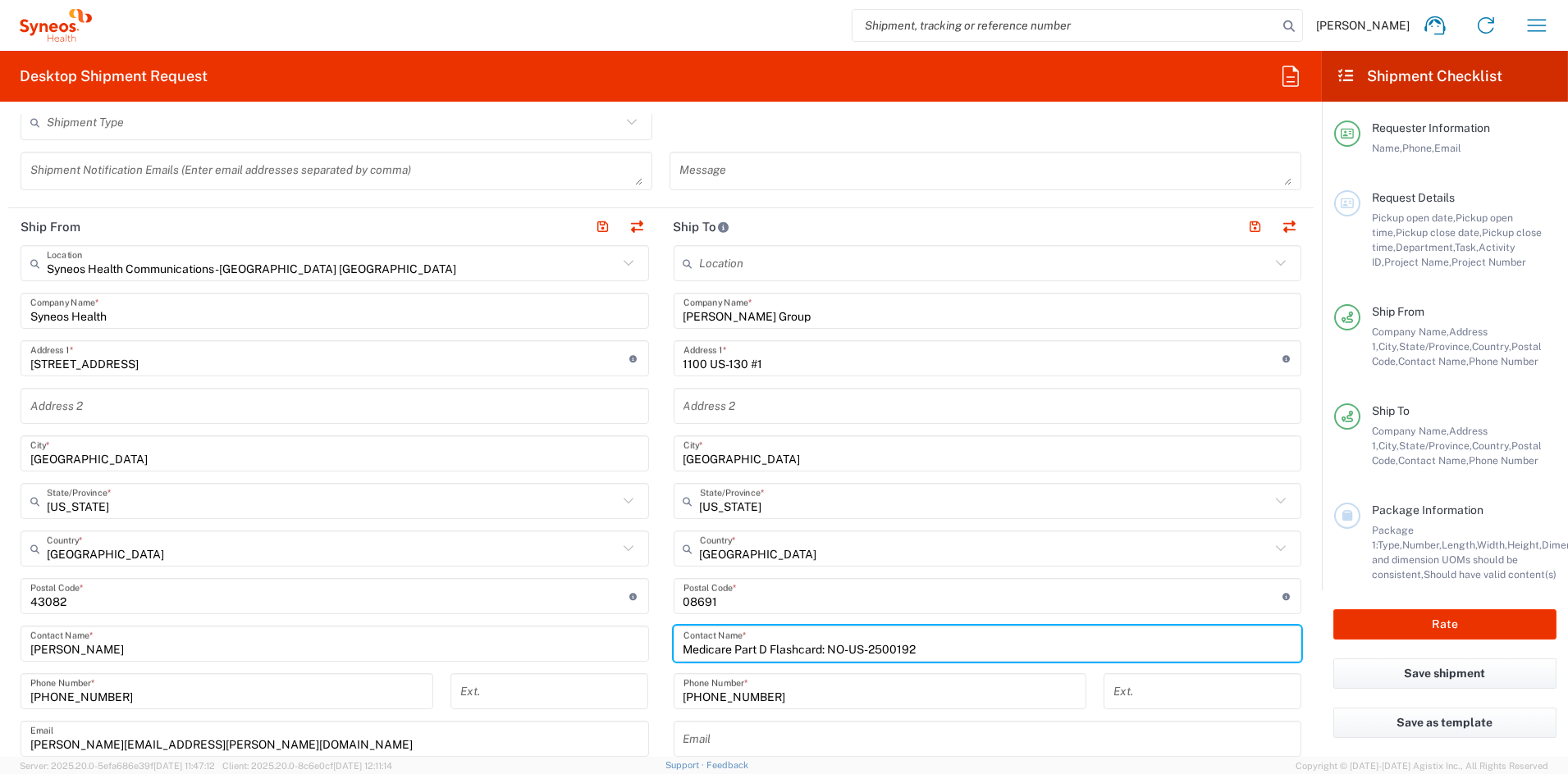
drag, startPoint x: 855, startPoint y: 653, endPoint x: 617, endPoint y: 648, distance: 238.1
click at [617, 648] on div "Ship From Syneos Health Communications-Westerville OH Location Syneos Health Co…" at bounding box center [660, 574] width 1305 height 732
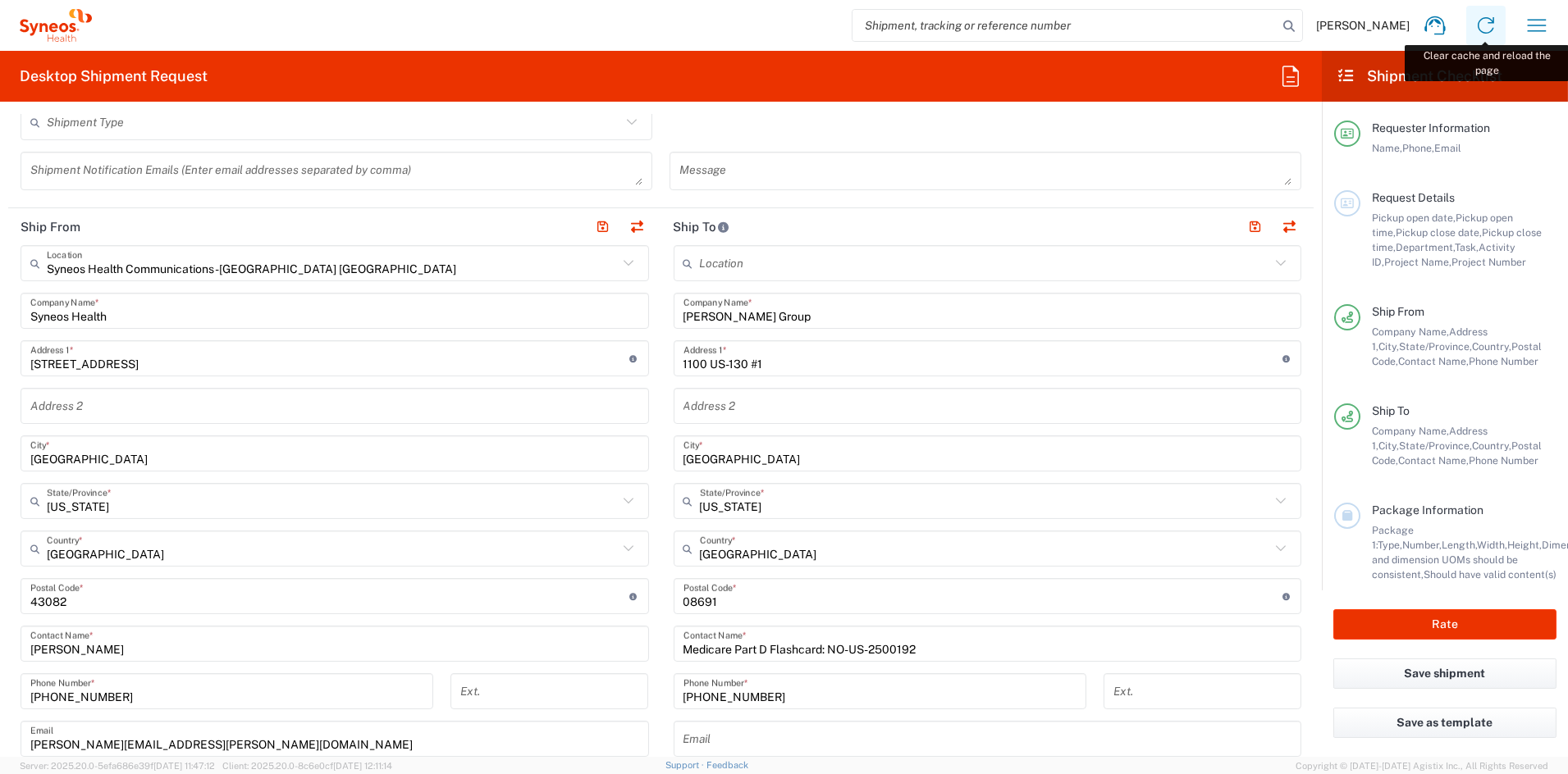
click at [1482, 23] on icon at bounding box center [1485, 25] width 26 height 26
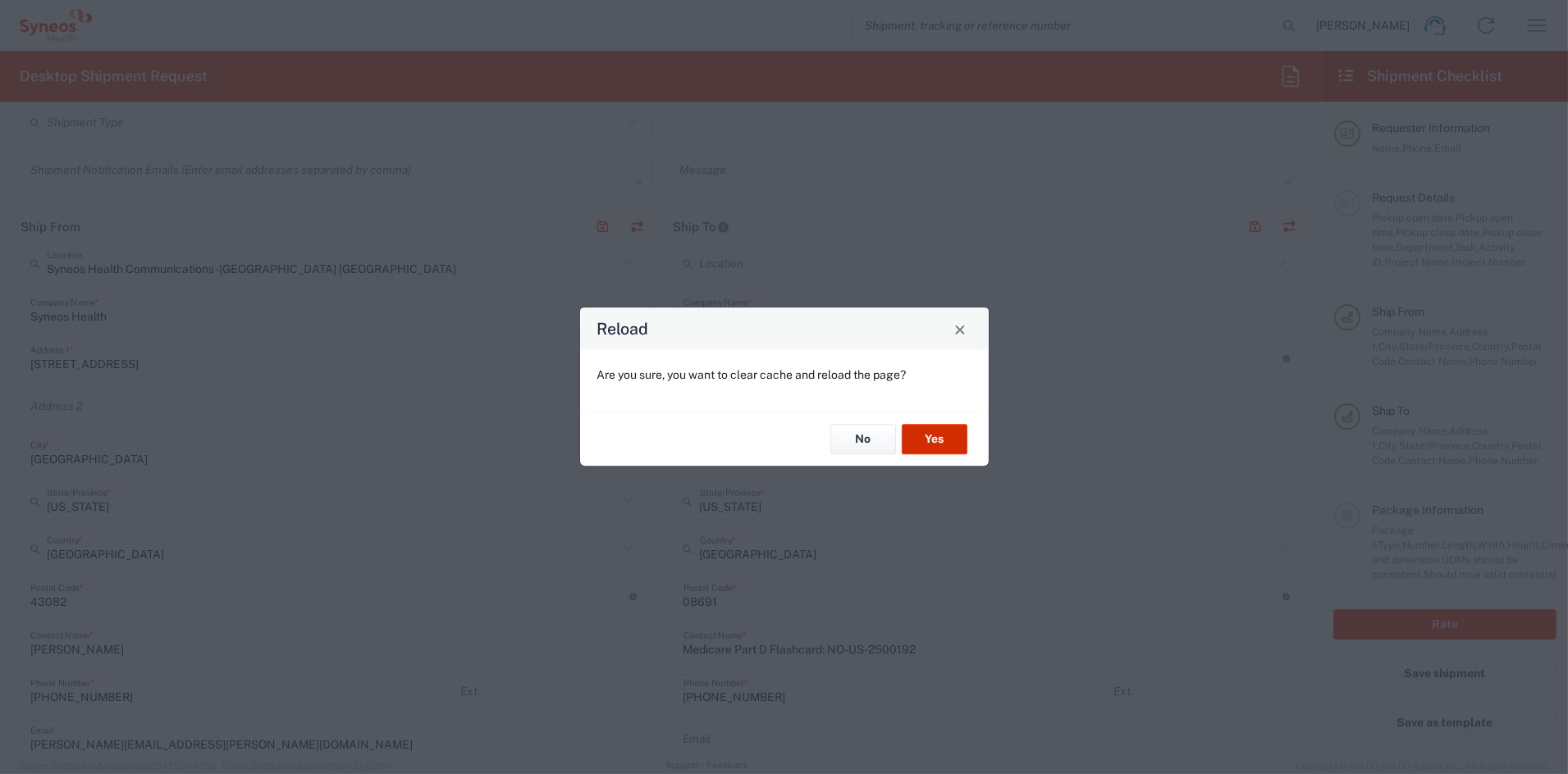
click at [936, 425] on button "Yes" at bounding box center [934, 439] width 65 height 30
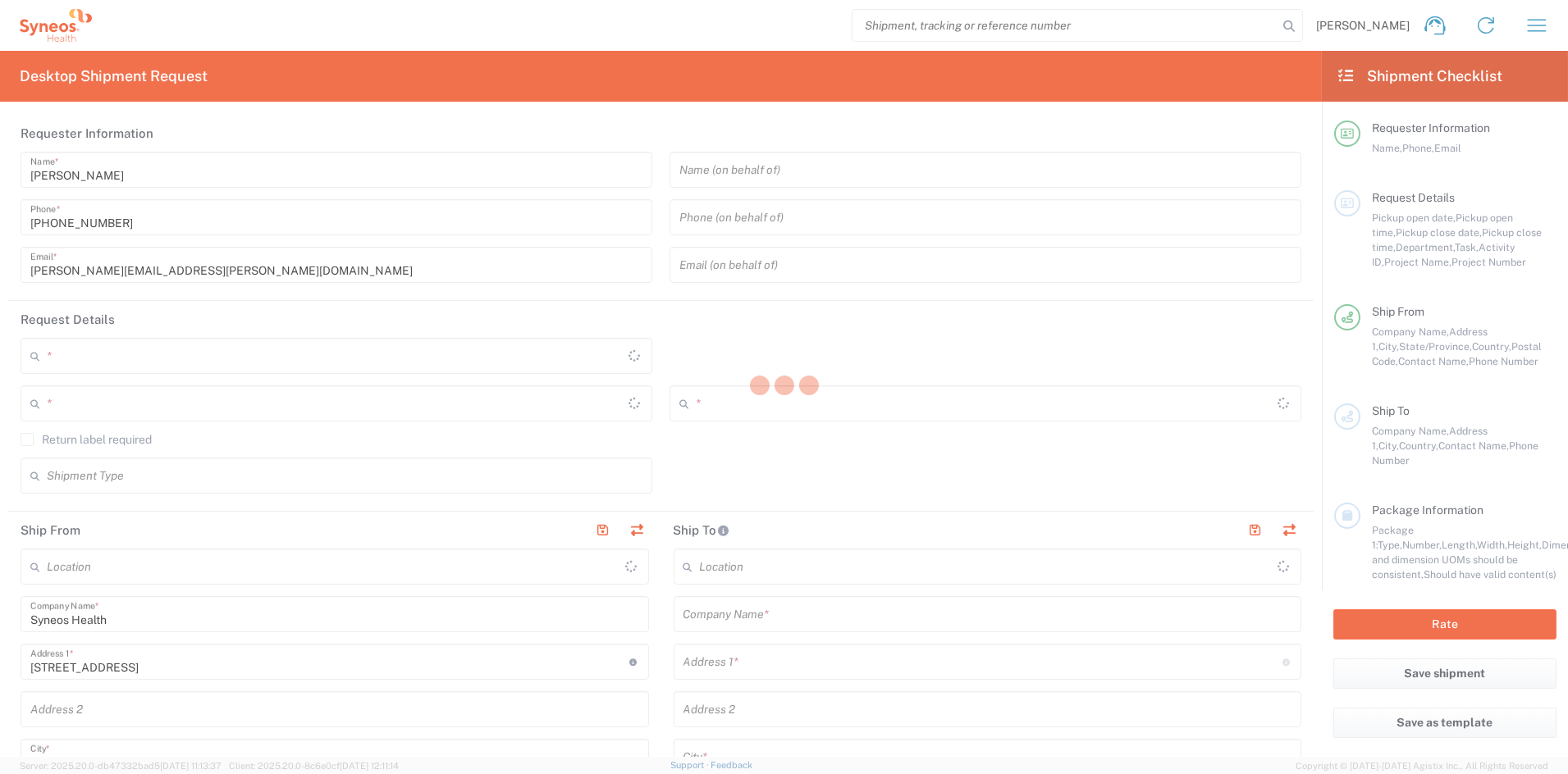
type input "[US_STATE]"
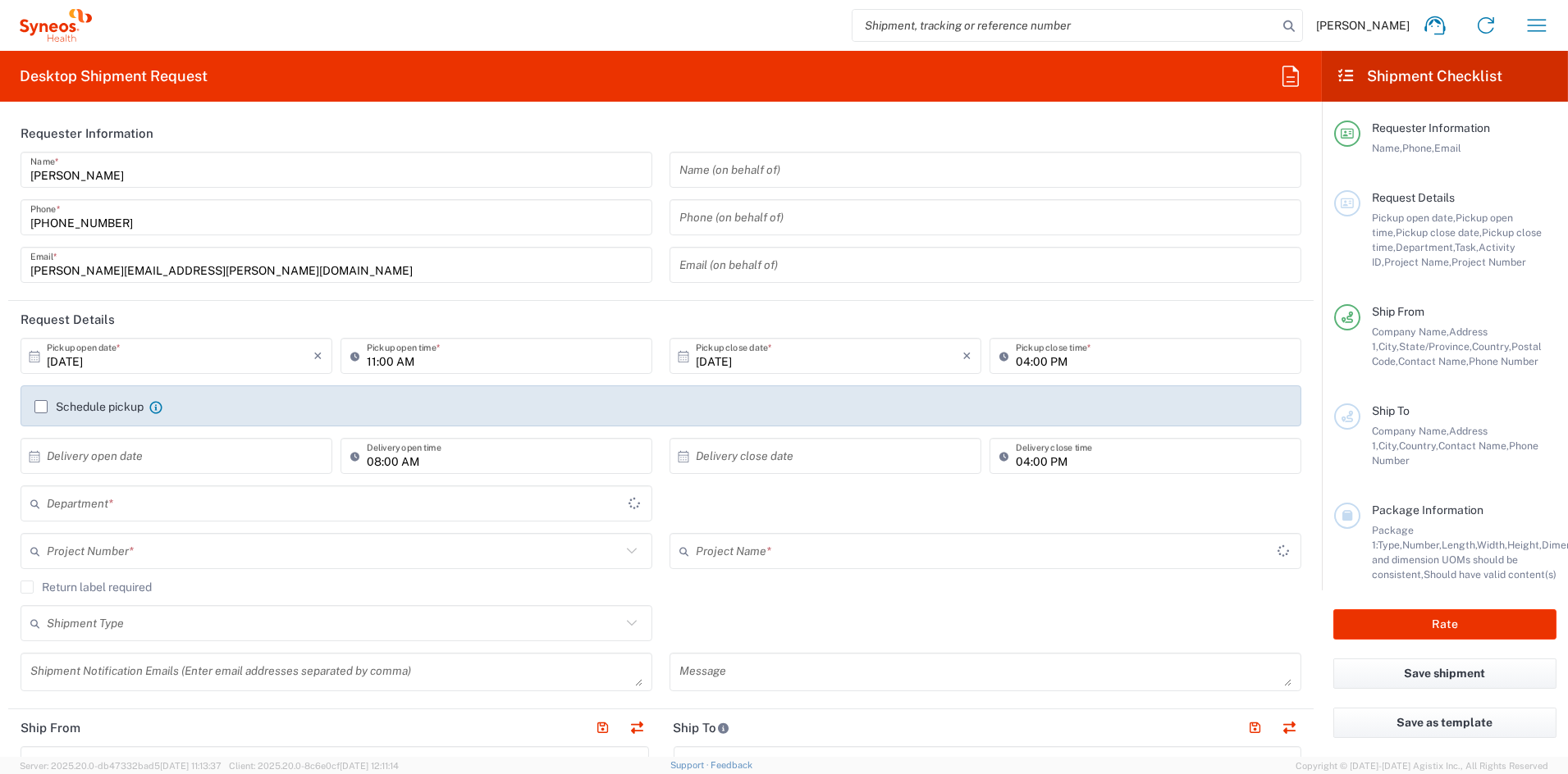
type input "[GEOGRAPHIC_DATA]"
type input "6156"
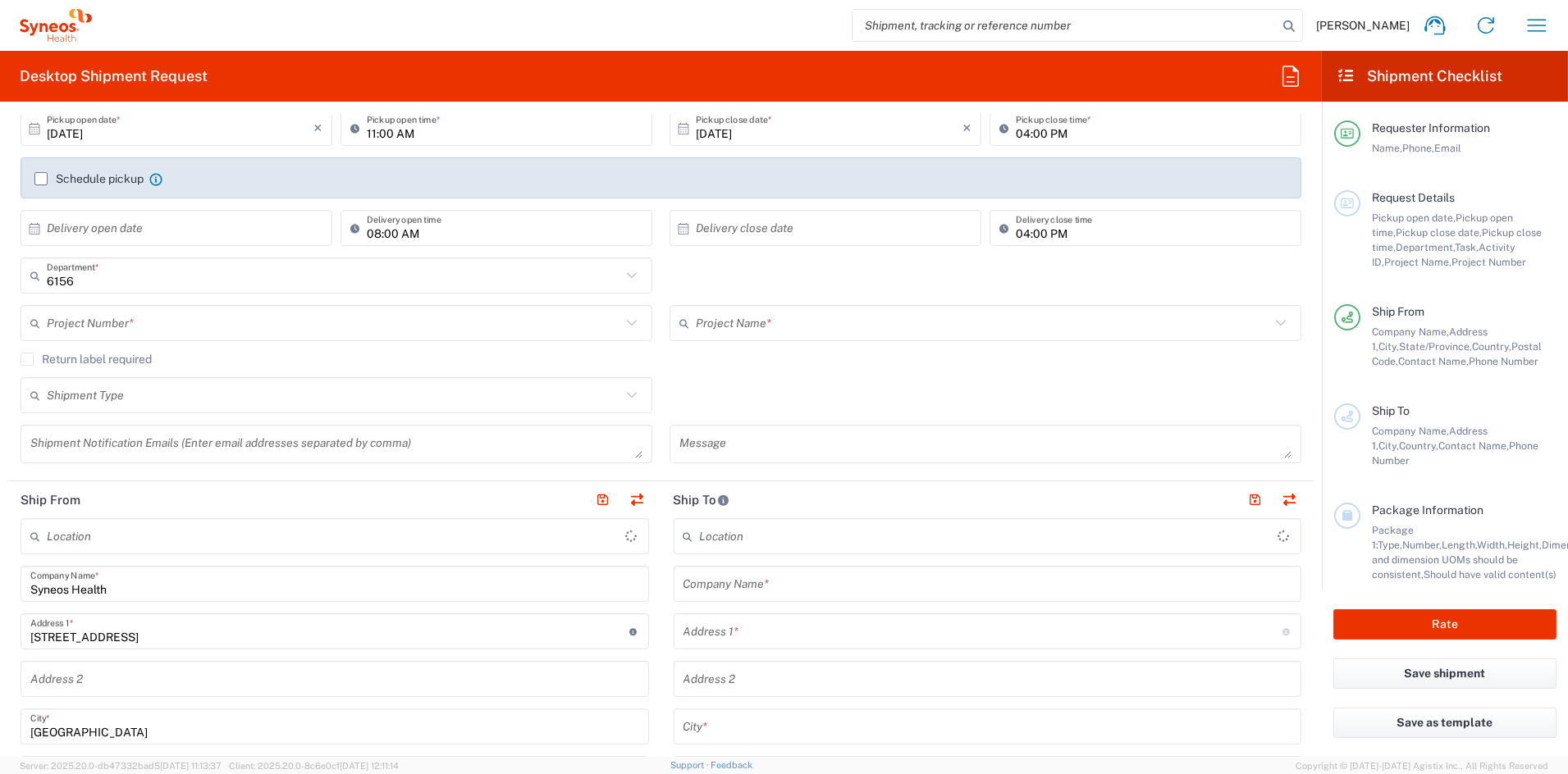
scroll to position [220, 0]
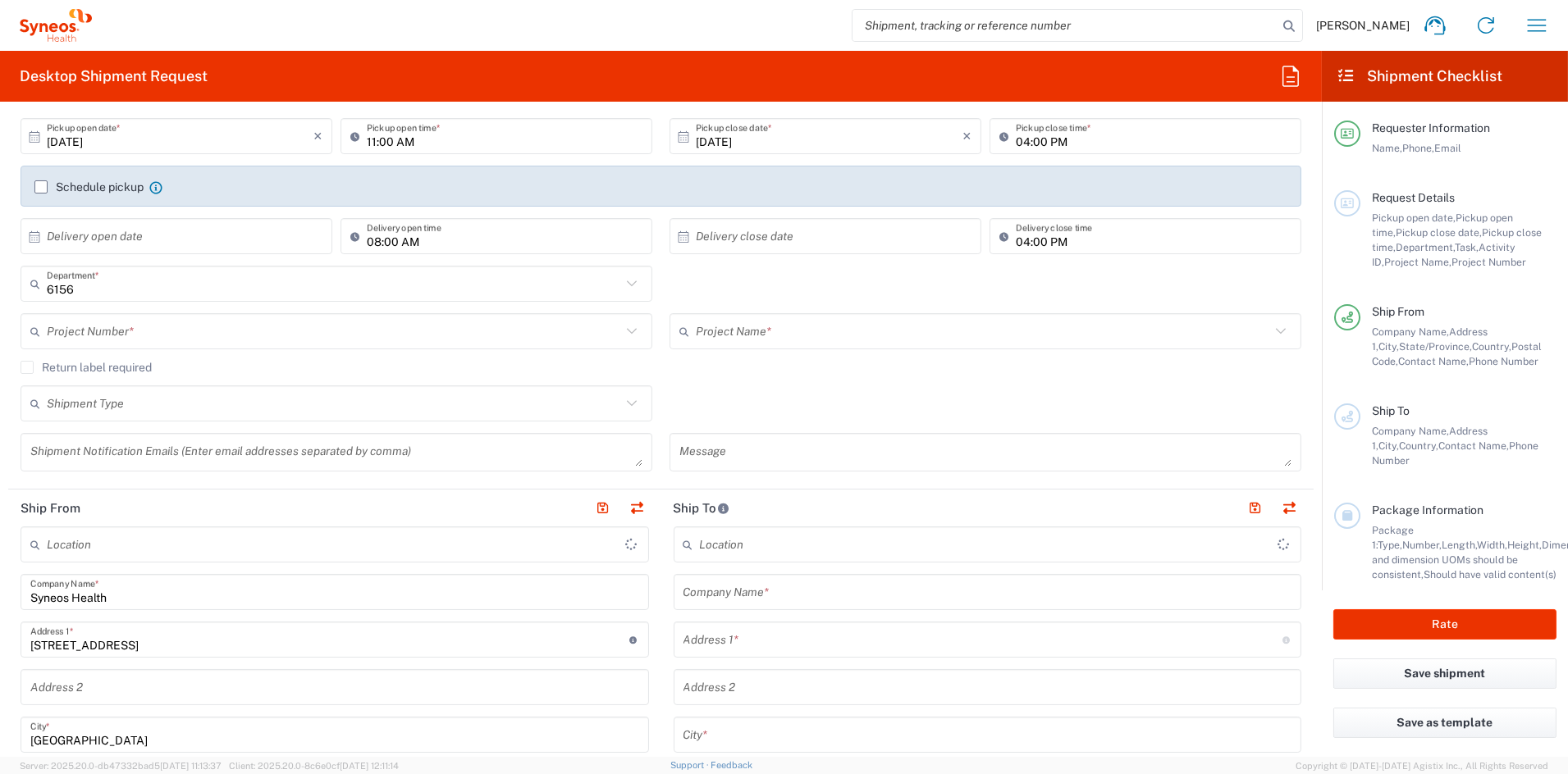
click at [780, 596] on input "text" at bounding box center [988, 592] width 609 height 28
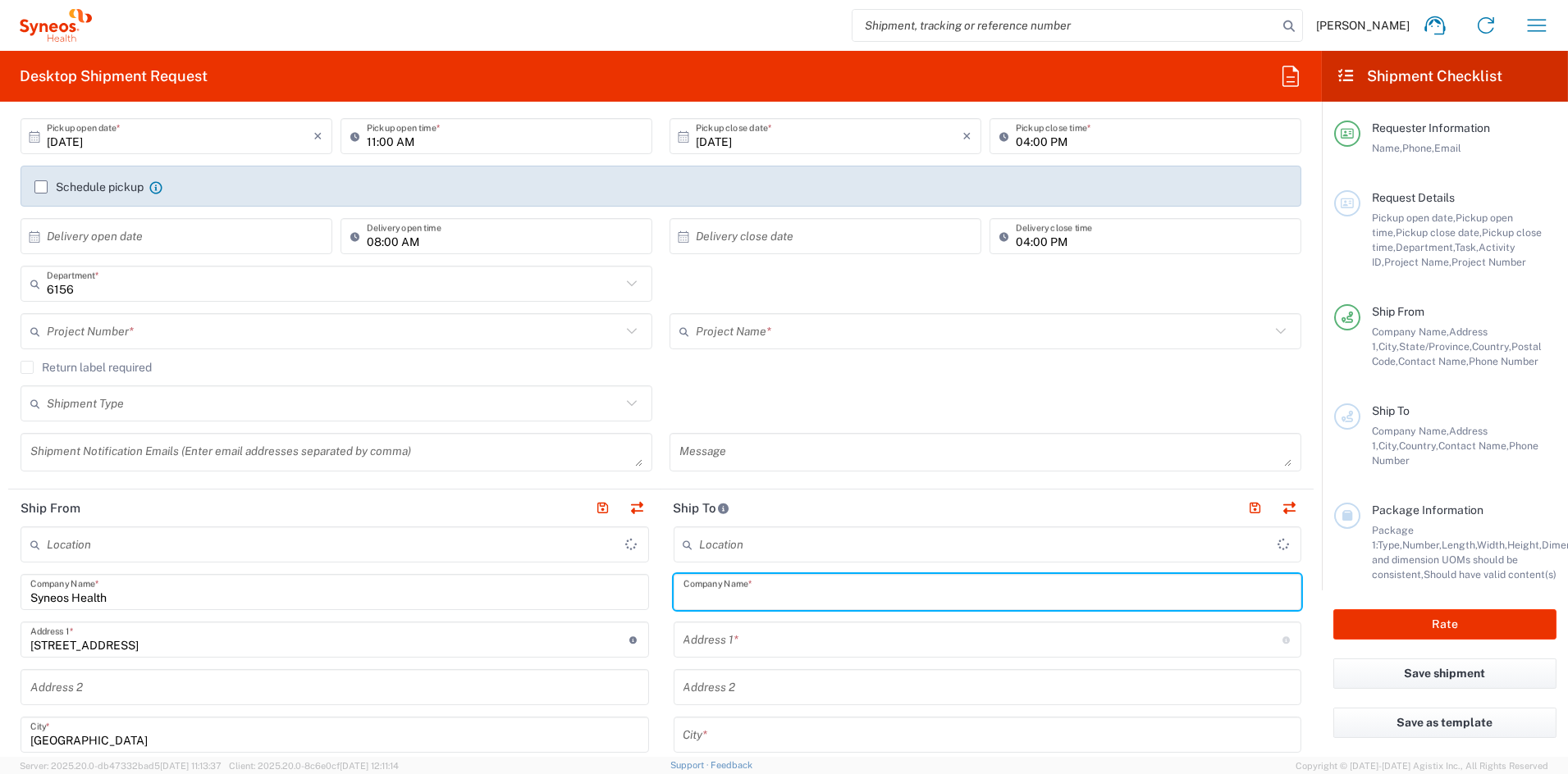
type input "Syneos Health Communications-Westerville OH"
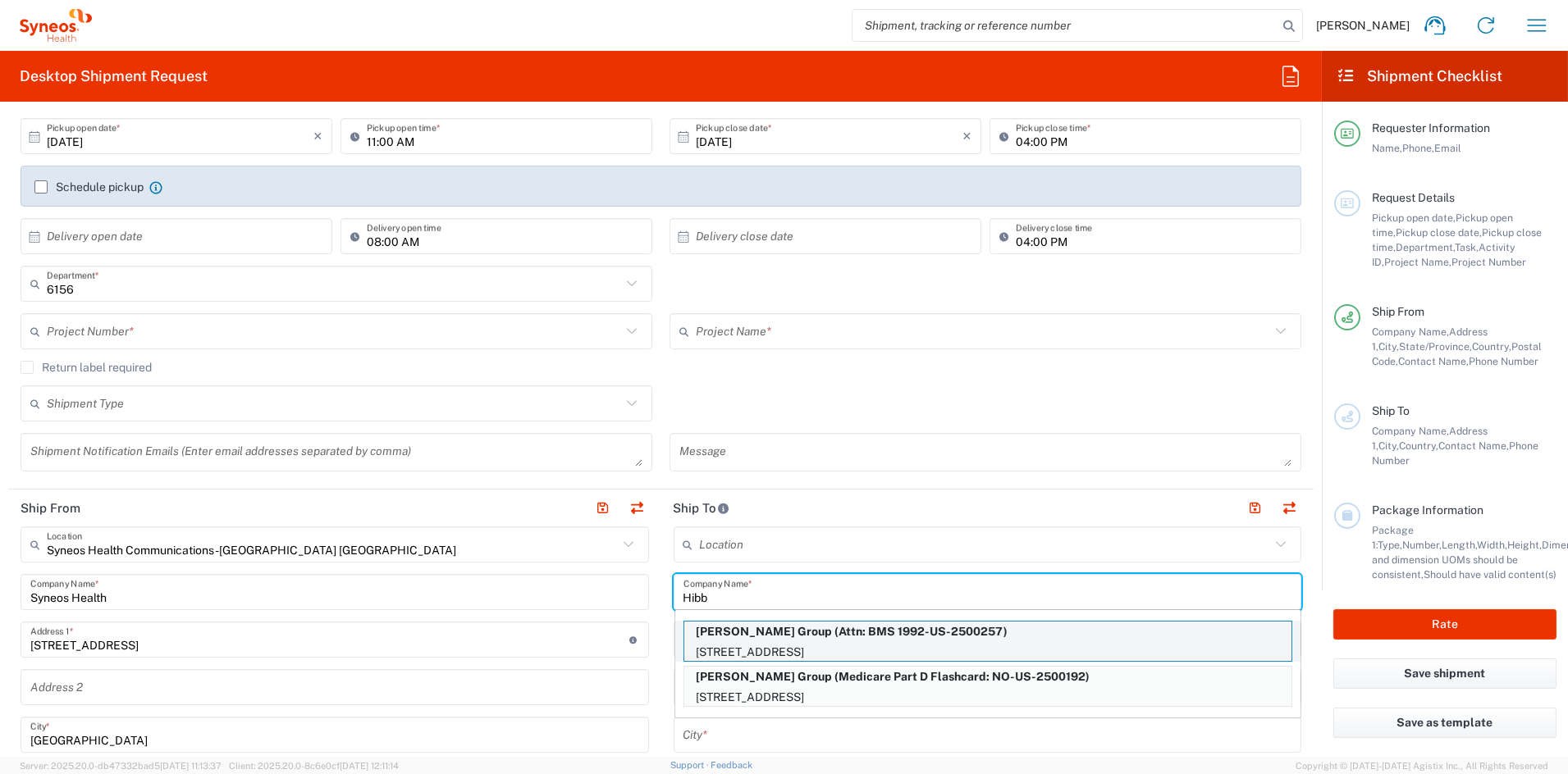
click at [975, 631] on p "Hibbert Group (Attn: BMS 1992-US-2500257)" at bounding box center [988, 632] width 607 height 20
type input "Hibbert Group"
type input "1100 US-130 #1"
type input "Robbinsville Township"
type input "[GEOGRAPHIC_DATA]"
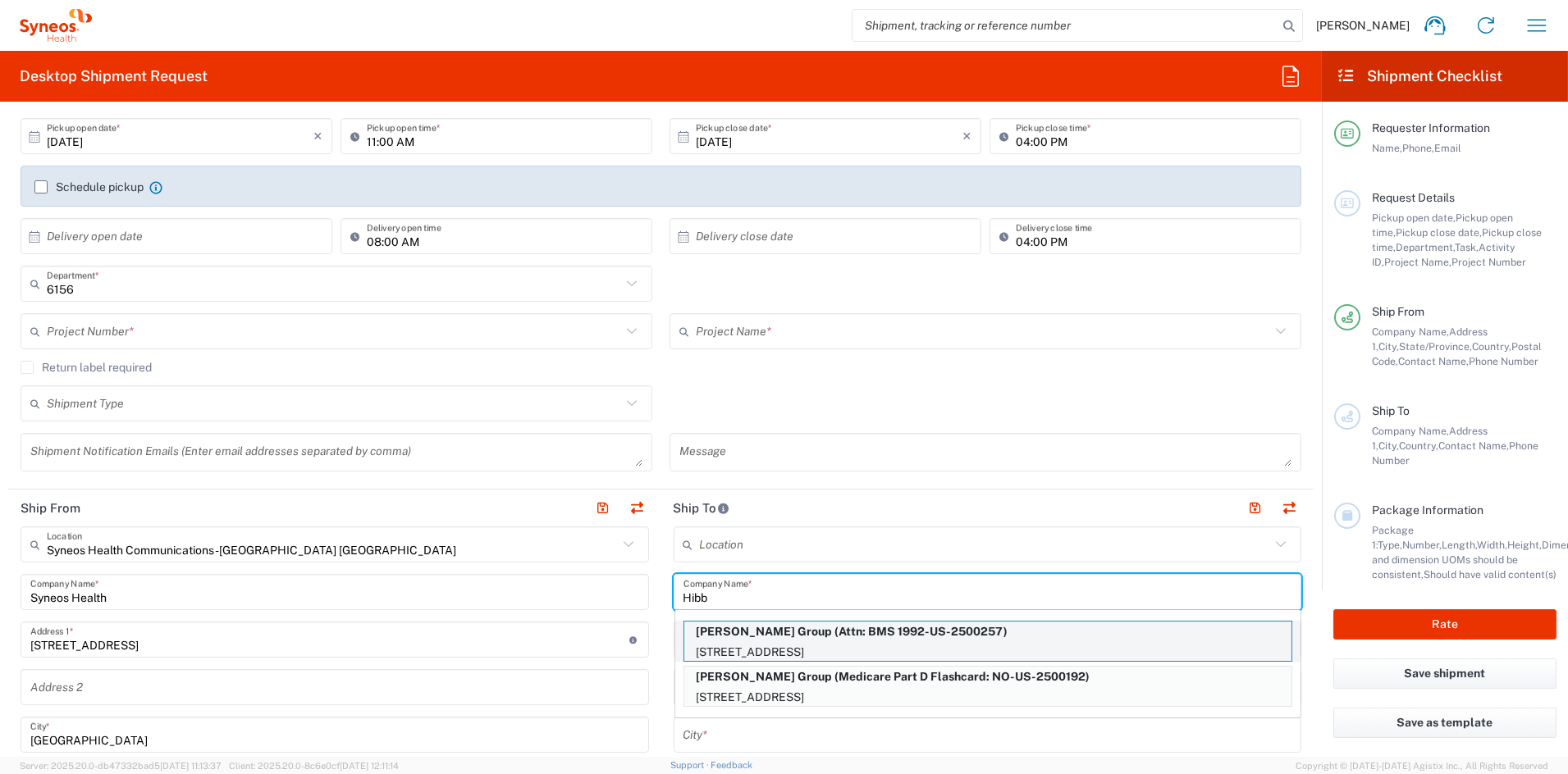
type input "08691"
type input "Attn: BMS 1992-US-2500257"
type input "919-379-0330"
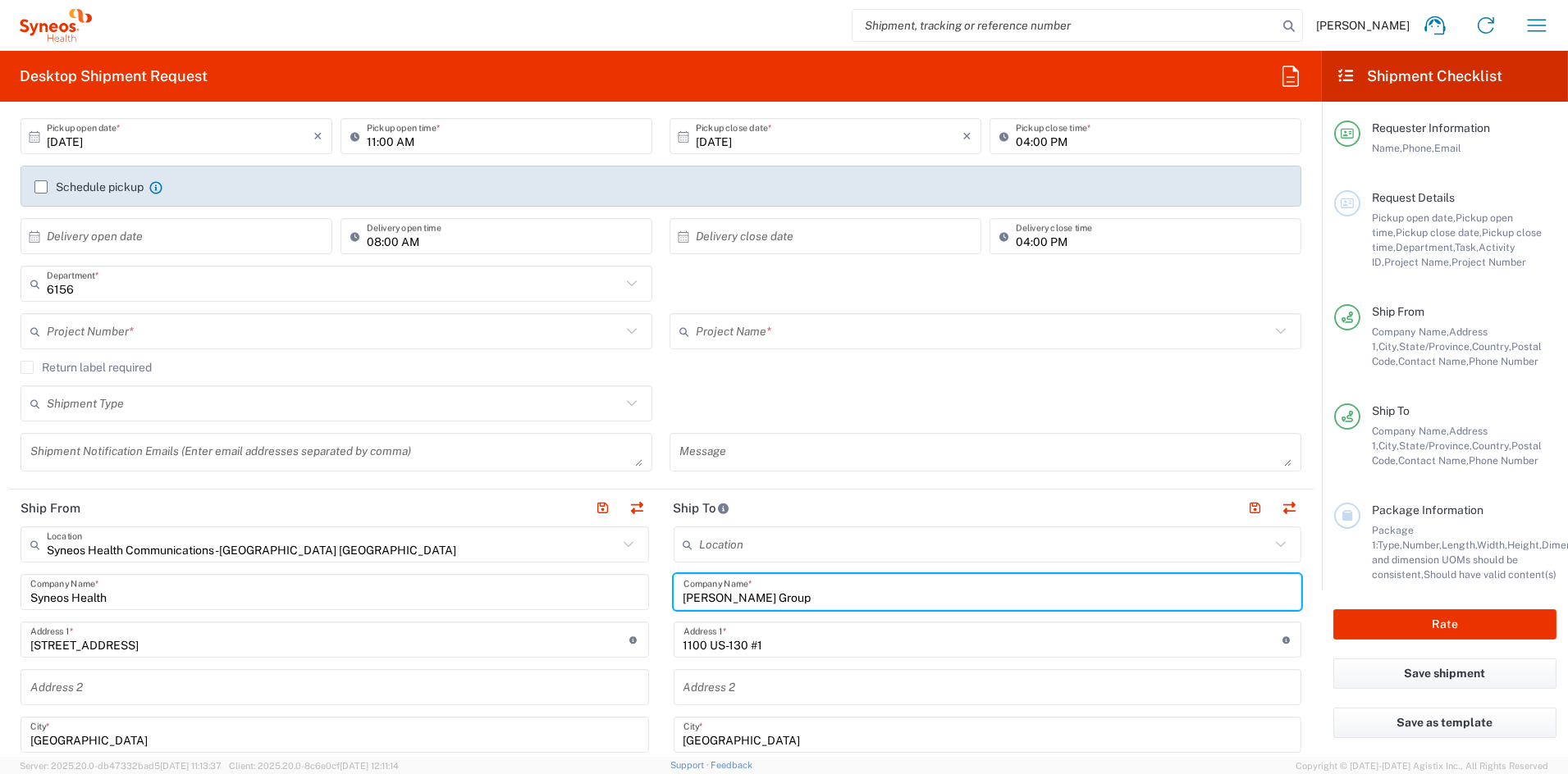
type input "[US_STATE]"
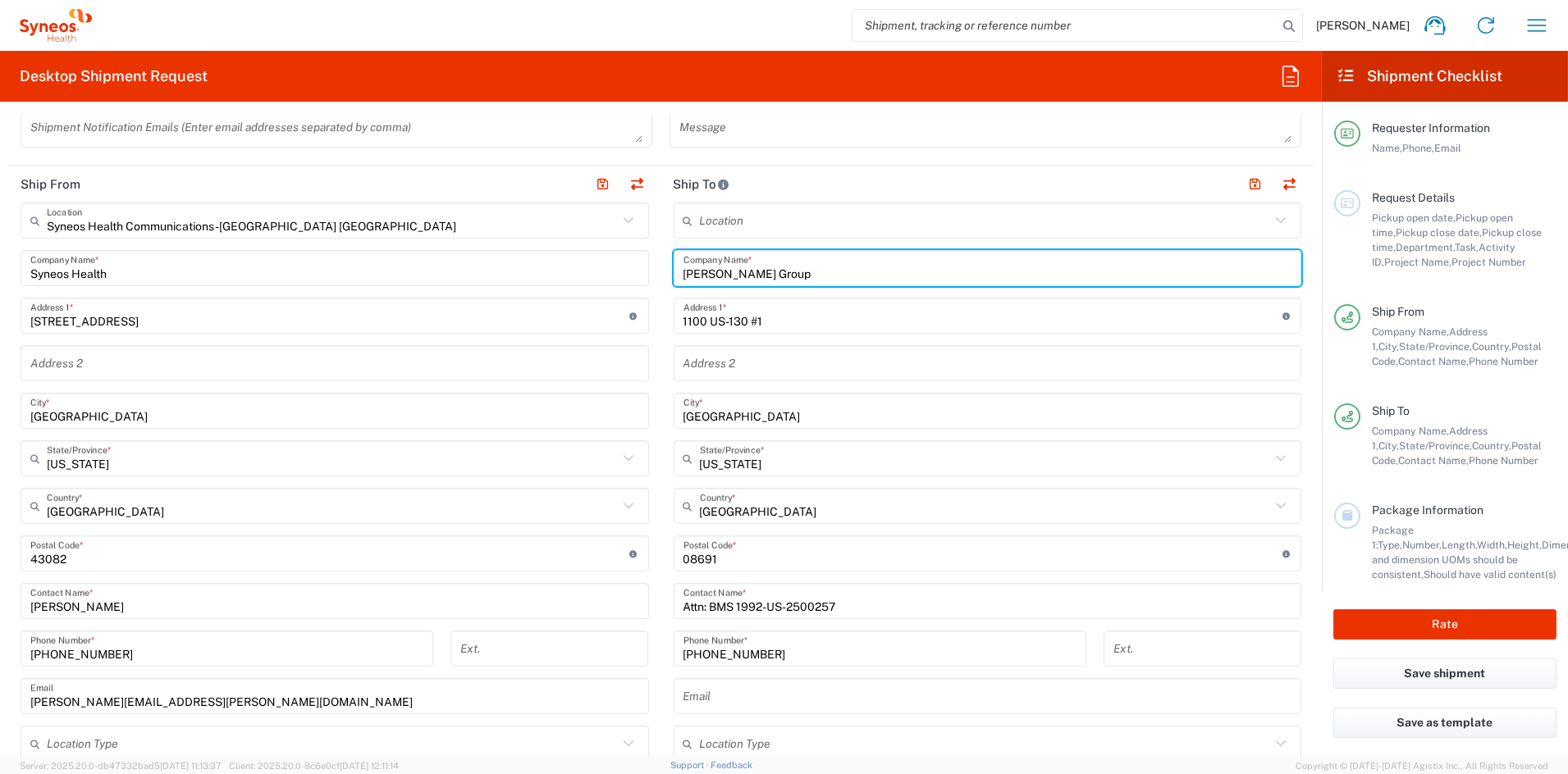
scroll to position [544, 0]
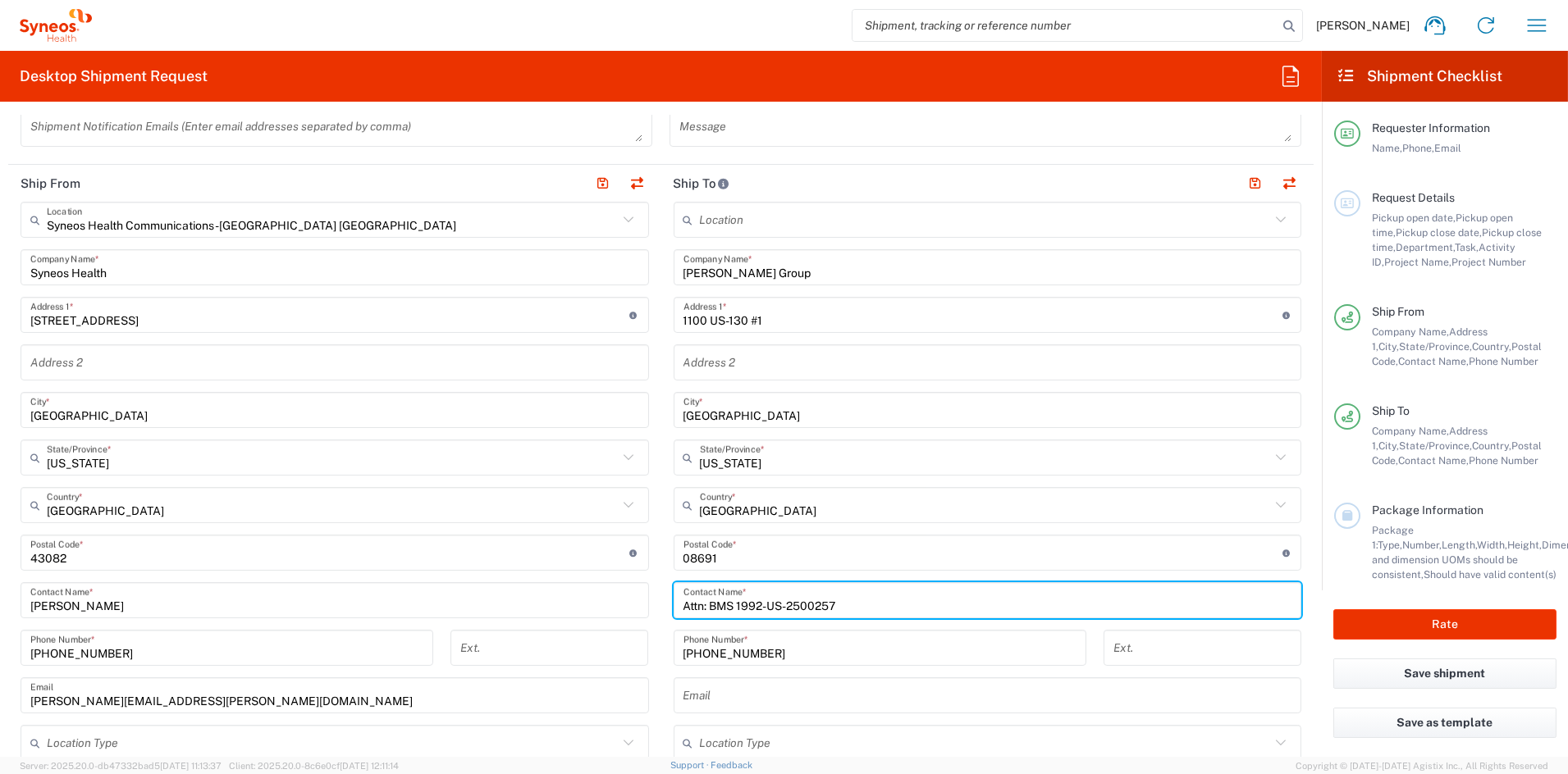
drag, startPoint x: 872, startPoint y: 607, endPoint x: 580, endPoint y: 600, distance: 292.1
click at [588, 599] on div "Ship From Syneos Health Communications-Westerville OH Location Syneos Health Co…" at bounding box center [660, 531] width 1305 height 732
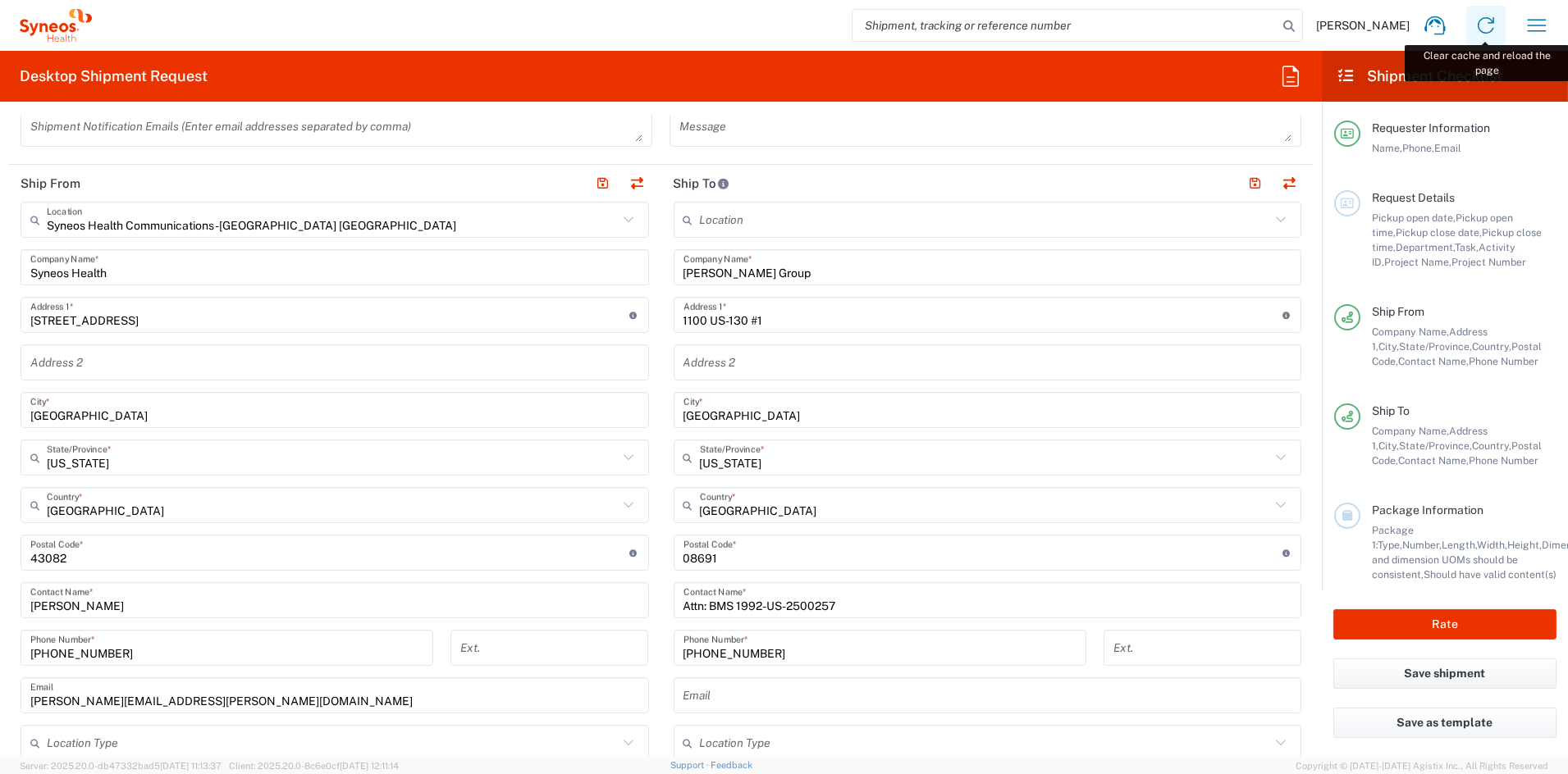
click at [1488, 22] on icon at bounding box center [1485, 25] width 17 height 17
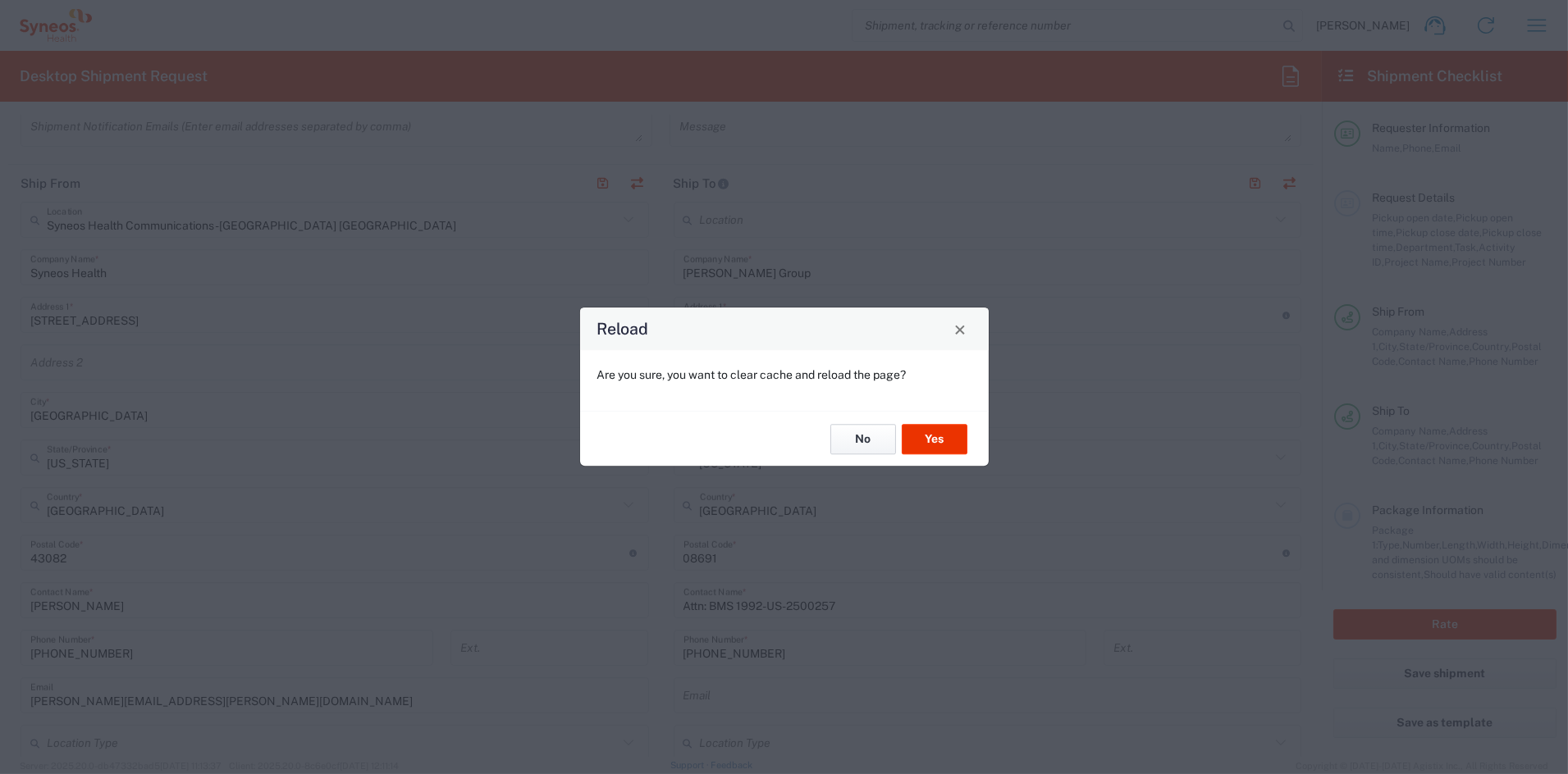
click at [859, 445] on button "No" at bounding box center [863, 439] width 65 height 30
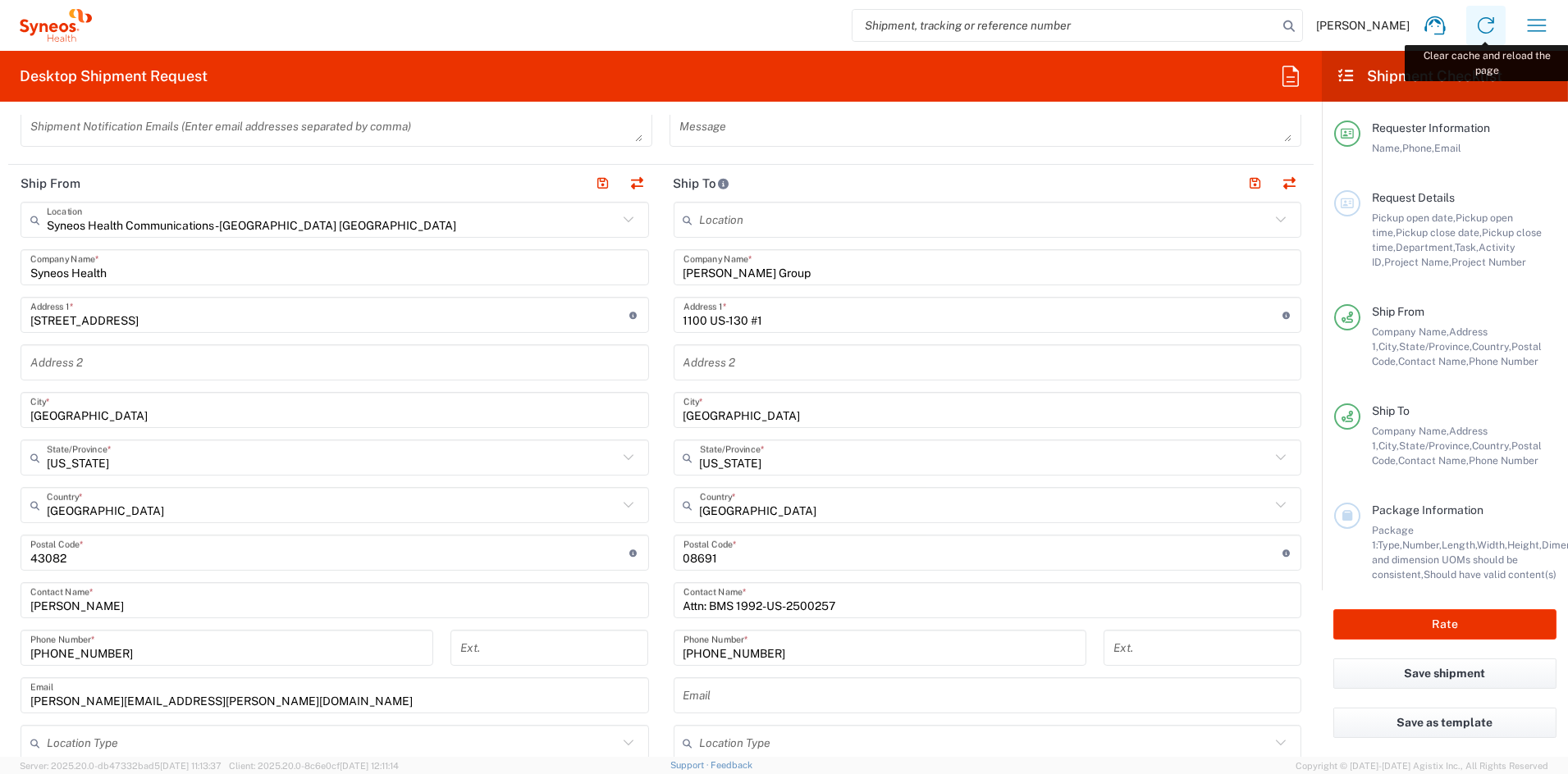
click at [1488, 28] on icon at bounding box center [1485, 25] width 26 height 26
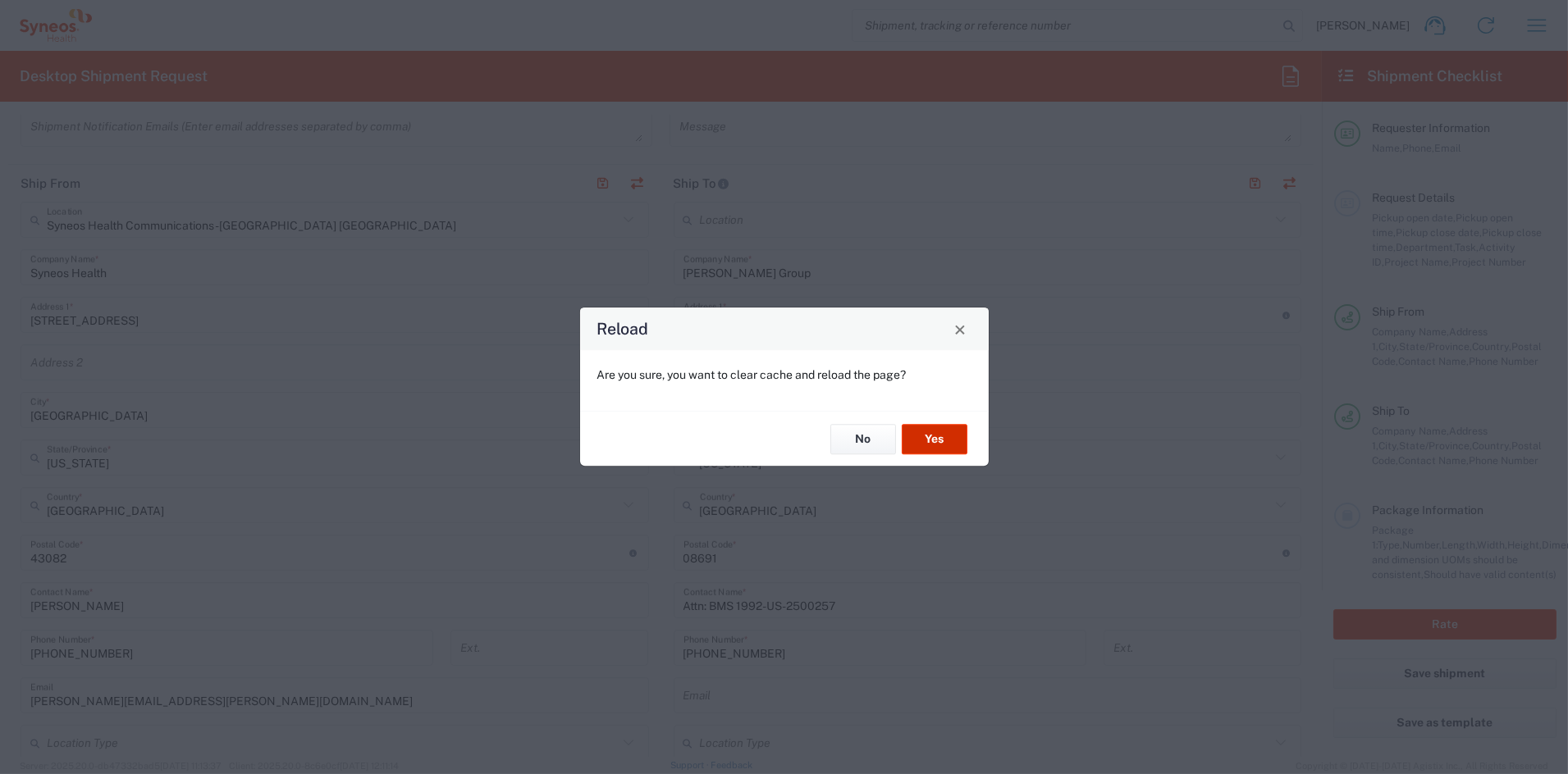
click at [940, 424] on button "Yes" at bounding box center [934, 439] width 65 height 30
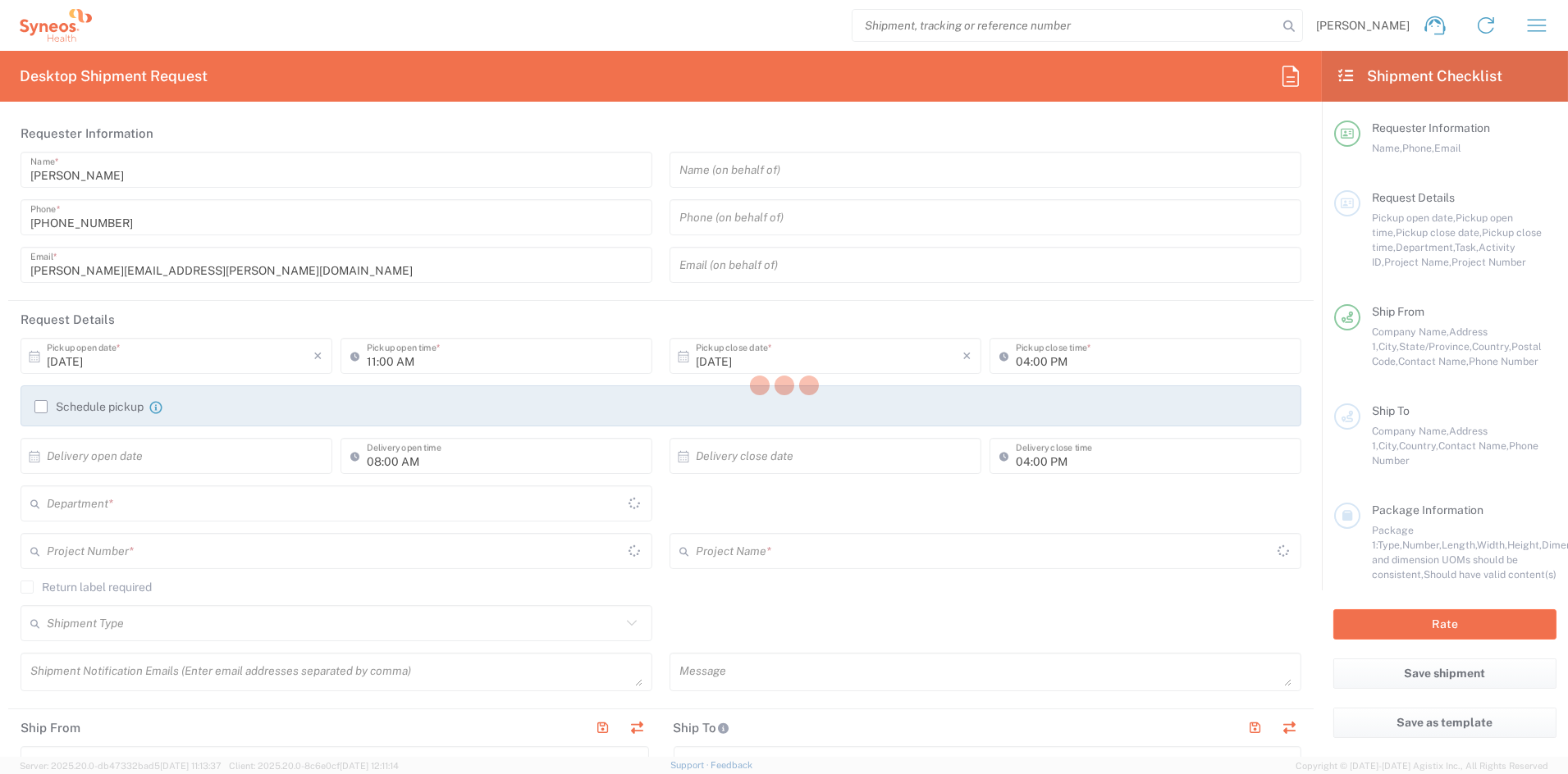
type input "[US_STATE]"
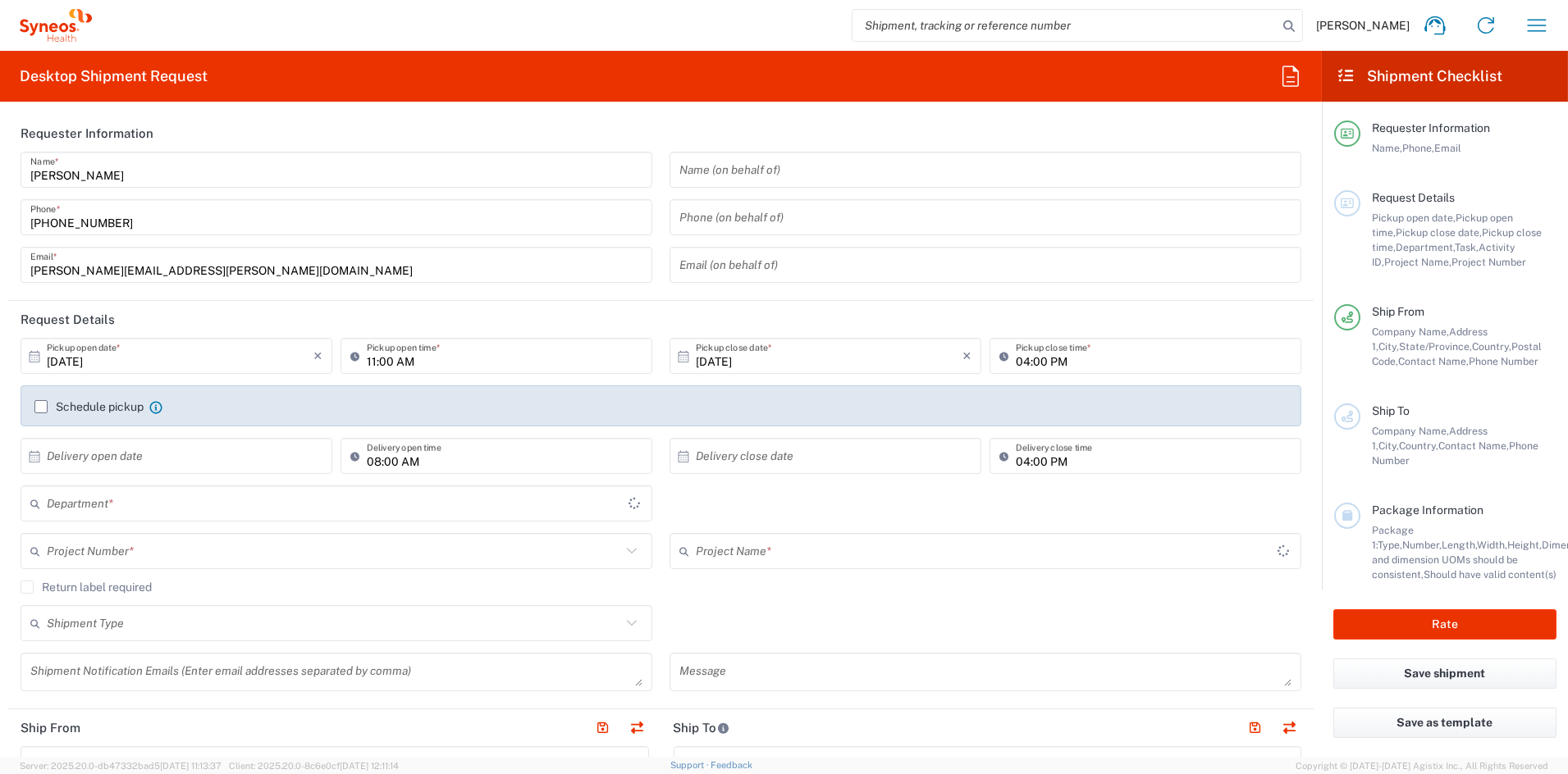
type input "6156"
type input "[GEOGRAPHIC_DATA]"
type input "Syneos Health Communications-[GEOGRAPHIC_DATA] [GEOGRAPHIC_DATA]"
